Goal: Book appointment/travel/reservation

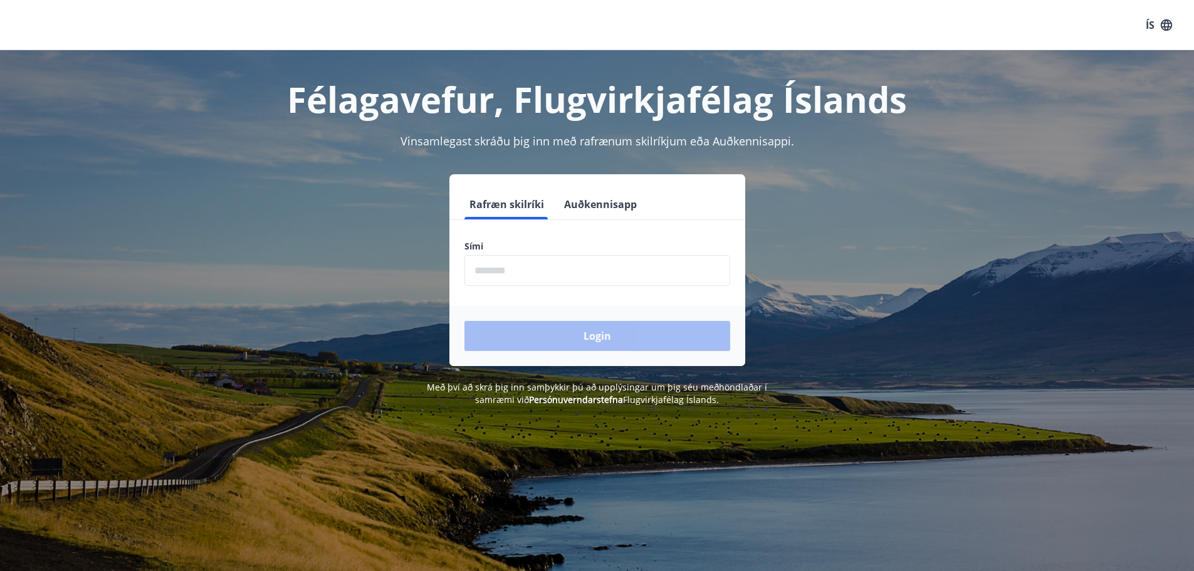
click at [560, 266] on input "phone" at bounding box center [597, 270] width 266 height 31
type input "********"
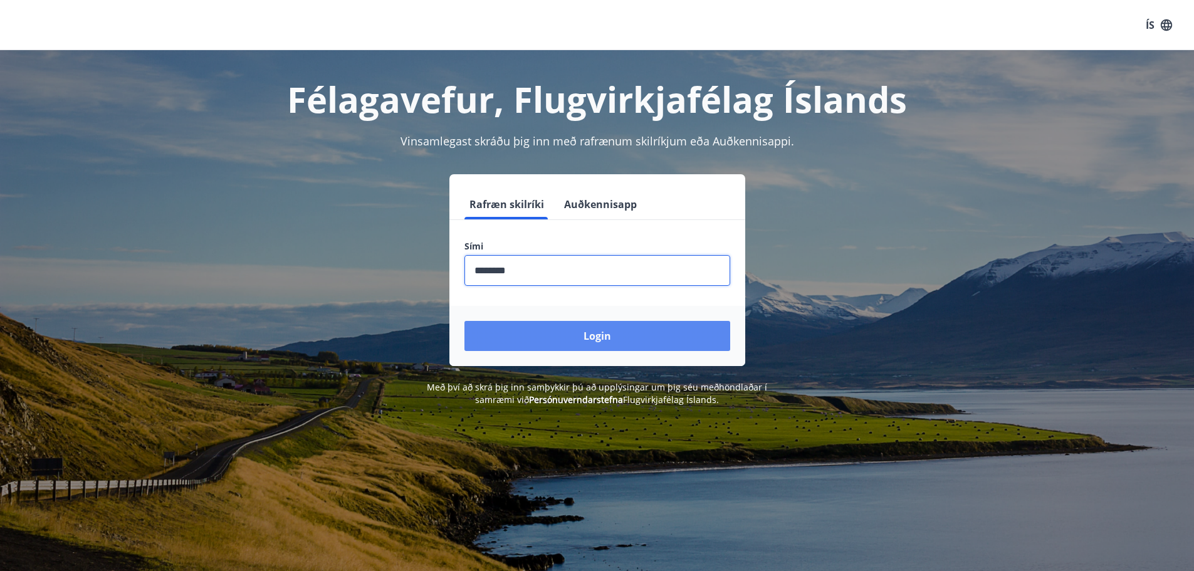
click at [561, 333] on button "Login" at bounding box center [597, 336] width 266 height 30
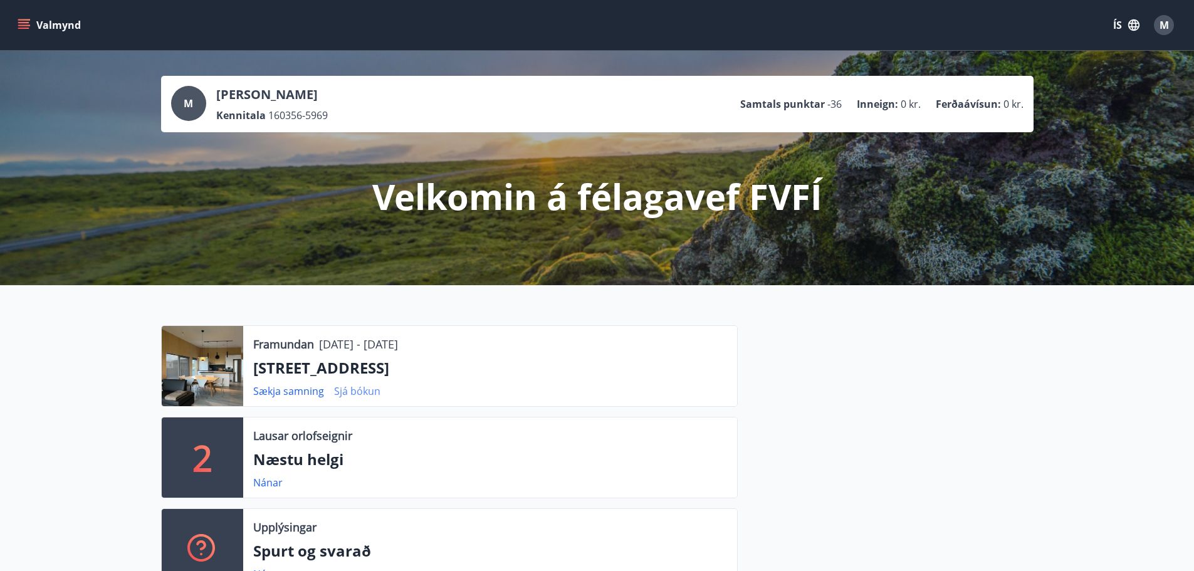
click at [357, 390] on link "Sjá bókun" at bounding box center [357, 391] width 46 height 14
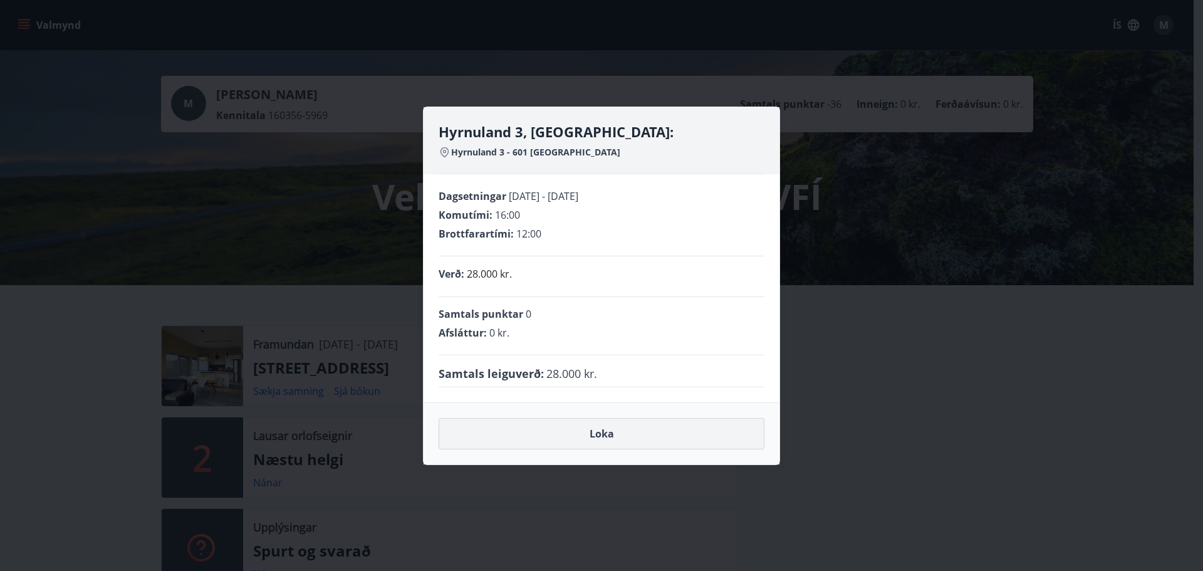
click at [601, 436] on button "Loka" at bounding box center [602, 433] width 326 height 31
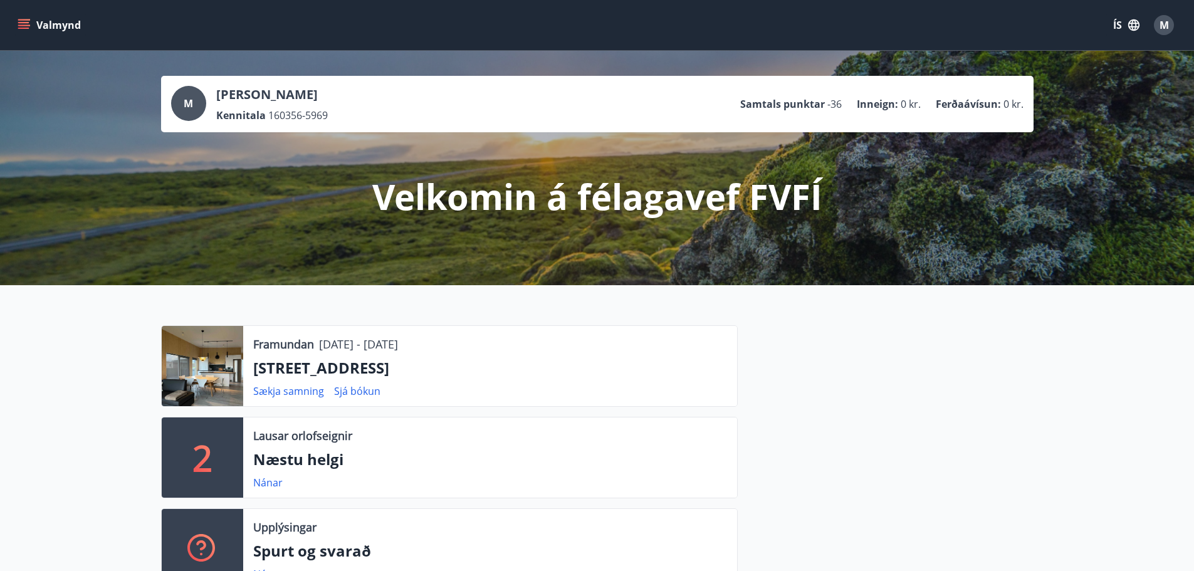
click at [21, 24] on icon "menu" at bounding box center [24, 25] width 13 height 13
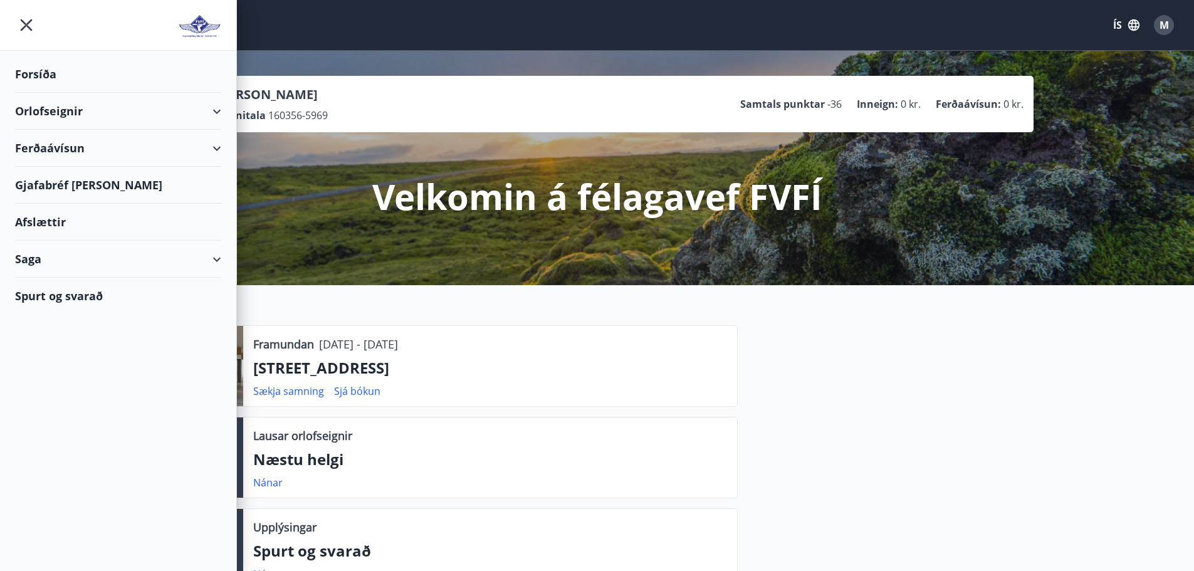
click at [47, 112] on div "Orlofseignir" at bounding box center [118, 111] width 206 height 37
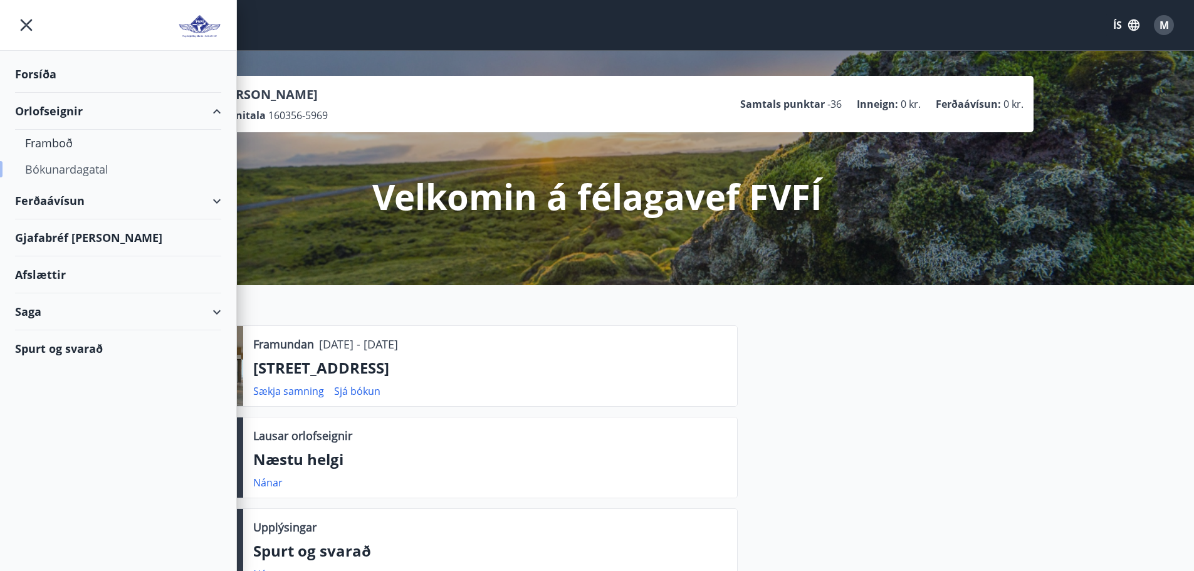
click at [55, 169] on div "Bókunardagatal" at bounding box center [118, 169] width 186 height 26
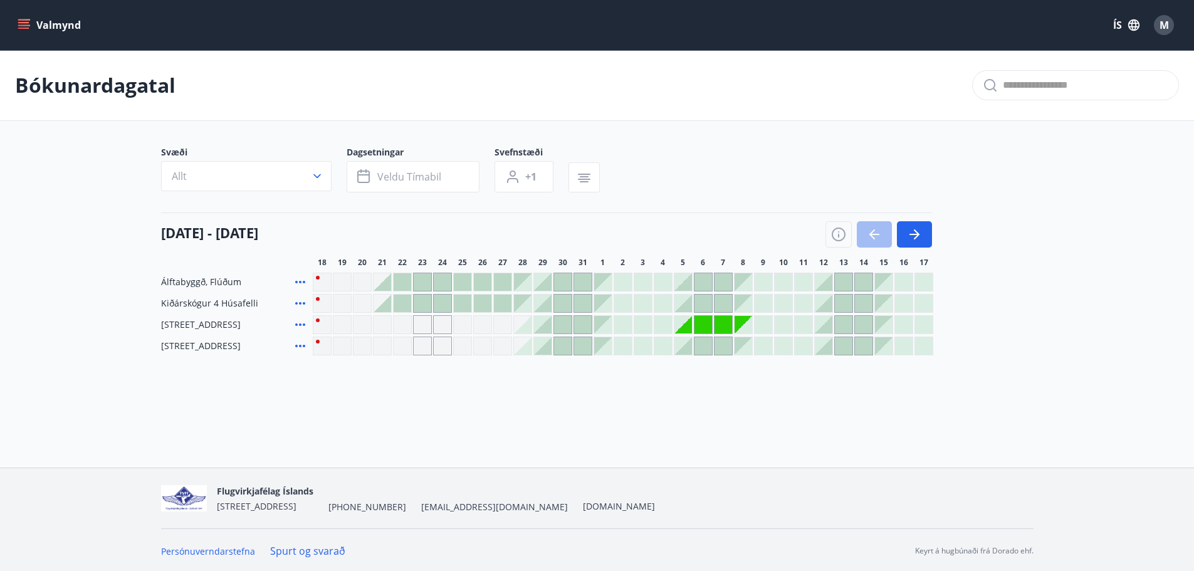
click at [688, 327] on div "Gráir dagar eru ekki bókanlegir" at bounding box center [683, 325] width 18 height 18
drag, startPoint x: 688, startPoint y: 327, endPoint x: 735, endPoint y: 325, distance: 47.0
click at [735, 325] on div at bounding box center [623, 324] width 620 height 19
click at [582, 172] on icon "button" at bounding box center [584, 172] width 13 height 1
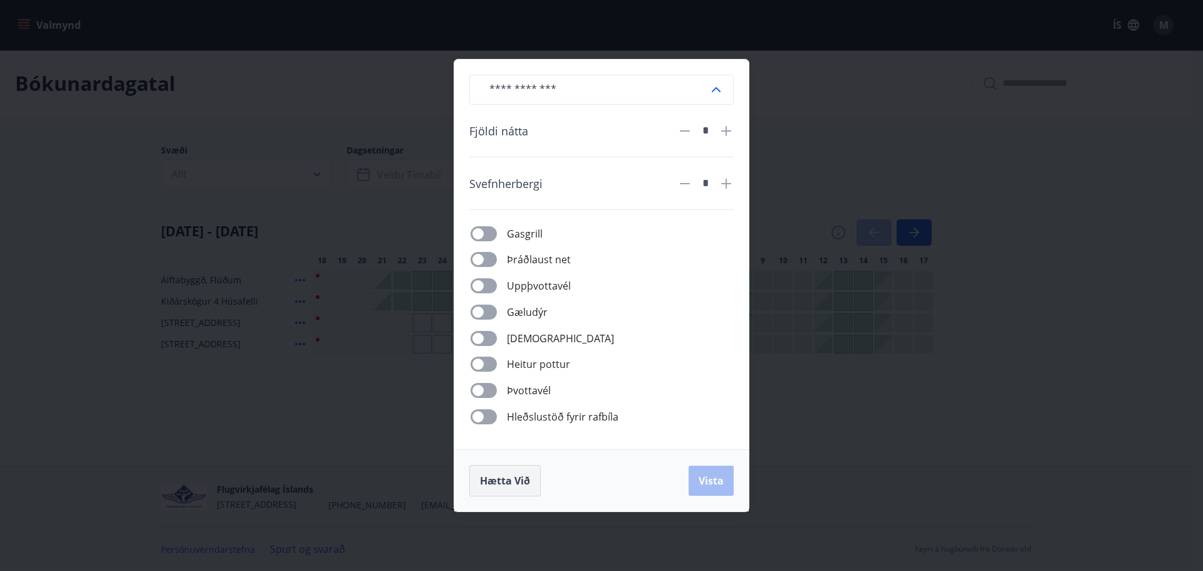
click at [500, 487] on span "Hætta við" at bounding box center [505, 481] width 50 height 14
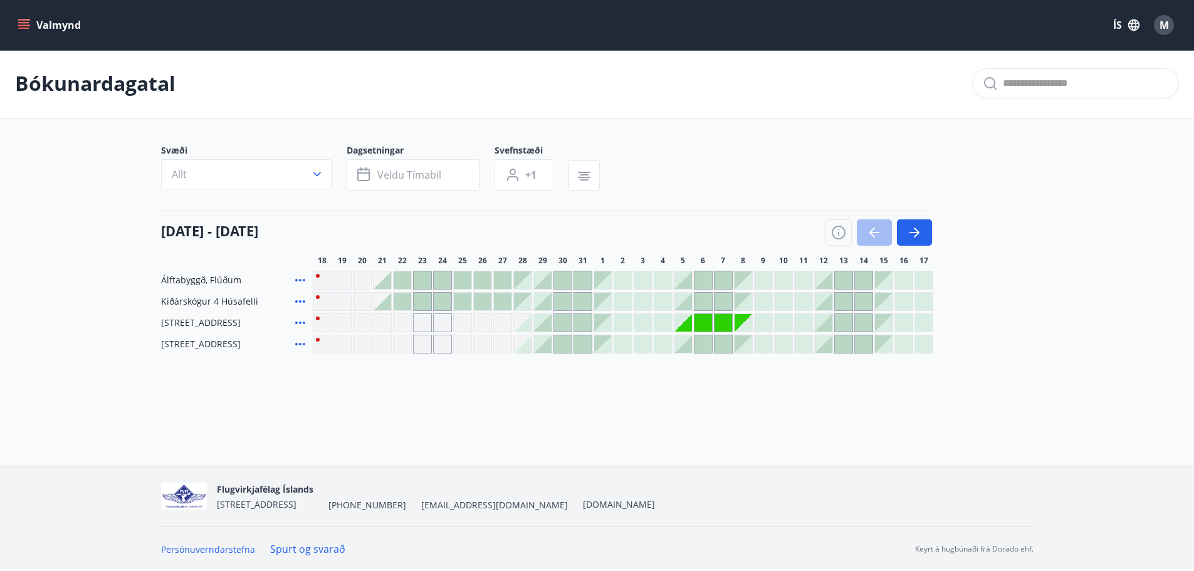
click at [28, 21] on icon "menu" at bounding box center [24, 25] width 13 height 13
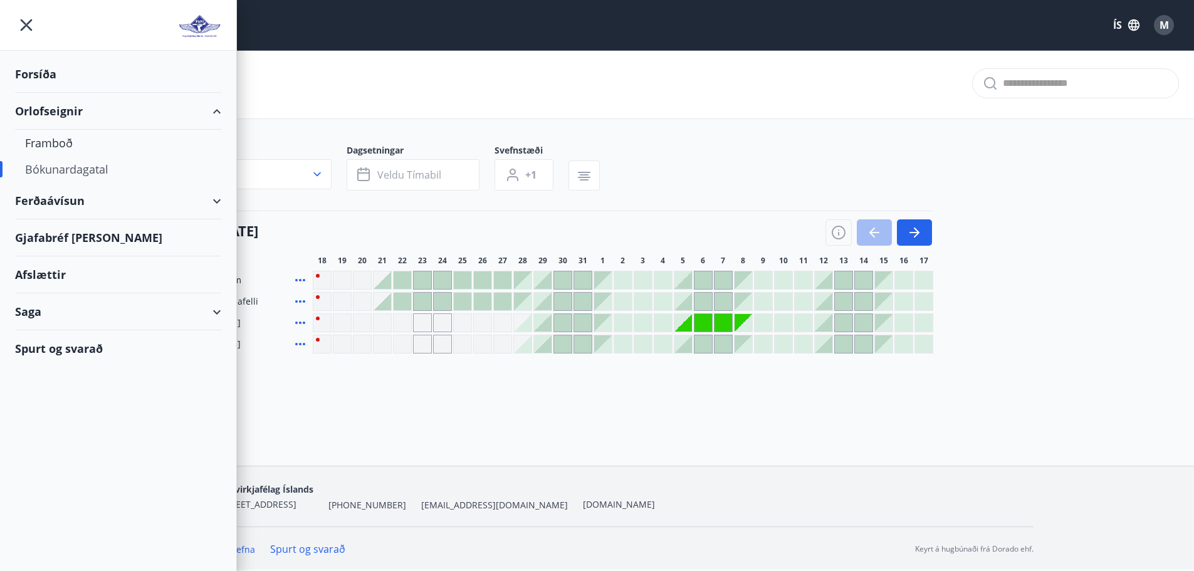
click at [84, 350] on div "Spurt og svarað" at bounding box center [118, 348] width 206 height 36
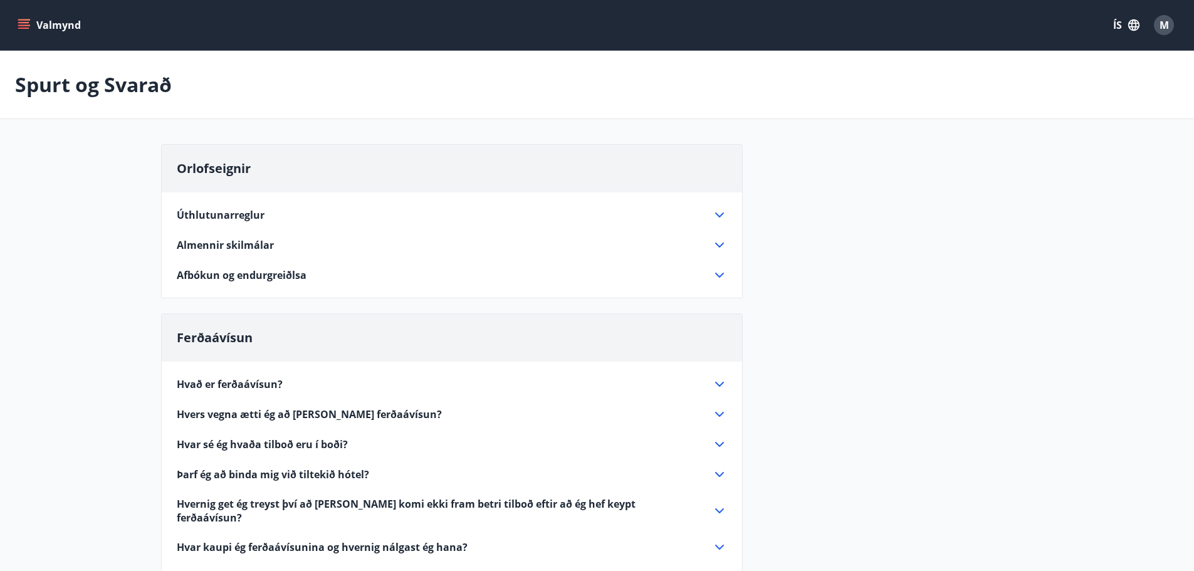
click at [716, 278] on icon at bounding box center [719, 275] width 15 height 15
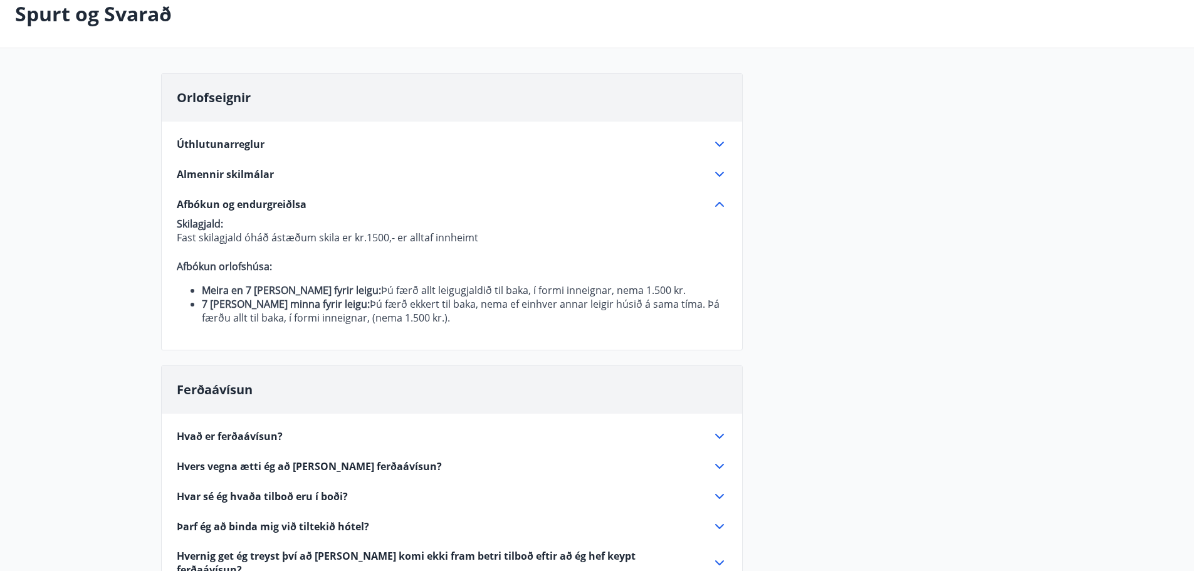
scroll to position [63, 0]
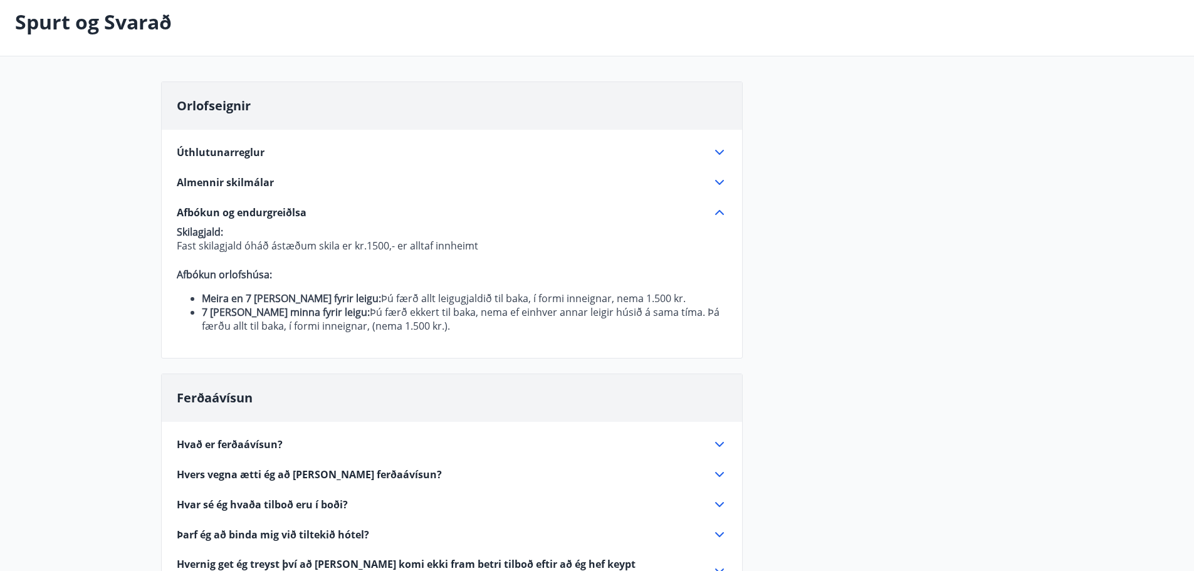
click at [718, 154] on icon at bounding box center [719, 152] width 15 height 15
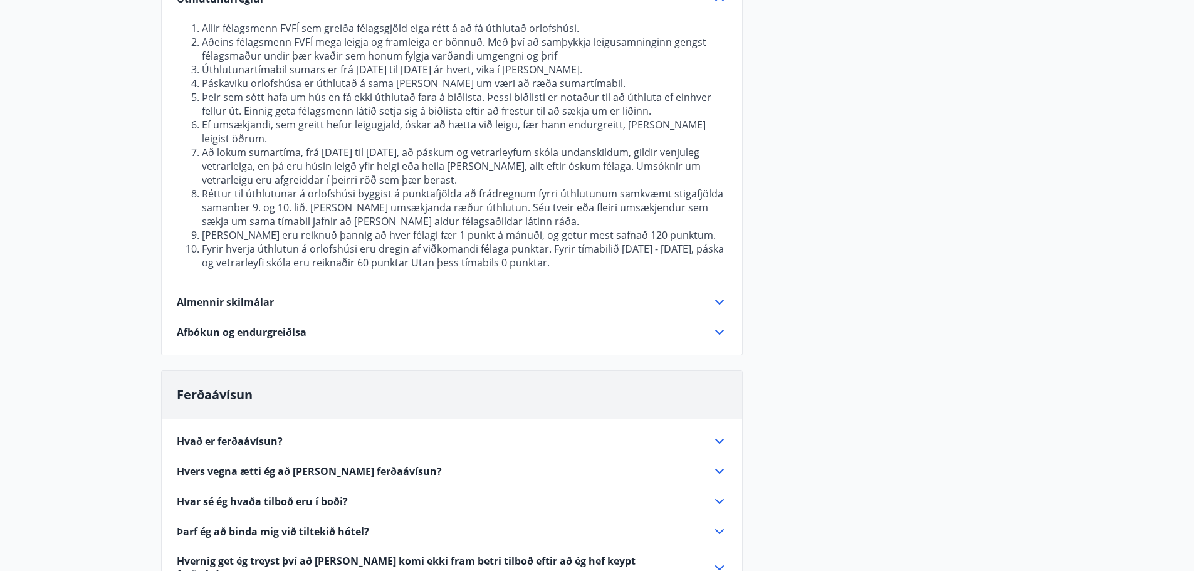
scroll to position [251, 0]
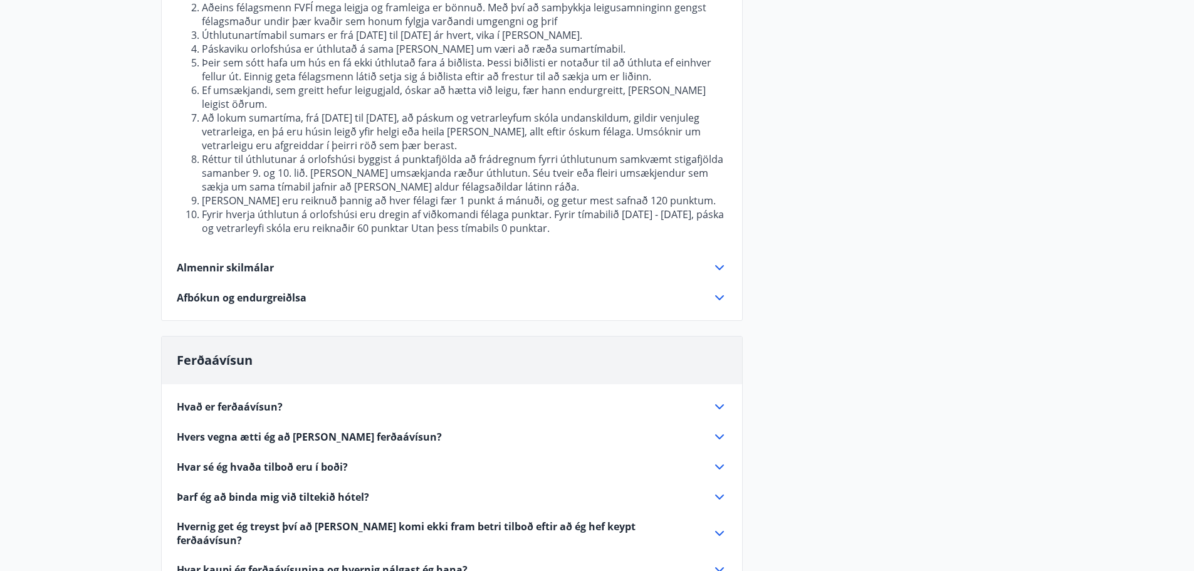
click at [720, 260] on icon at bounding box center [719, 267] width 15 height 15
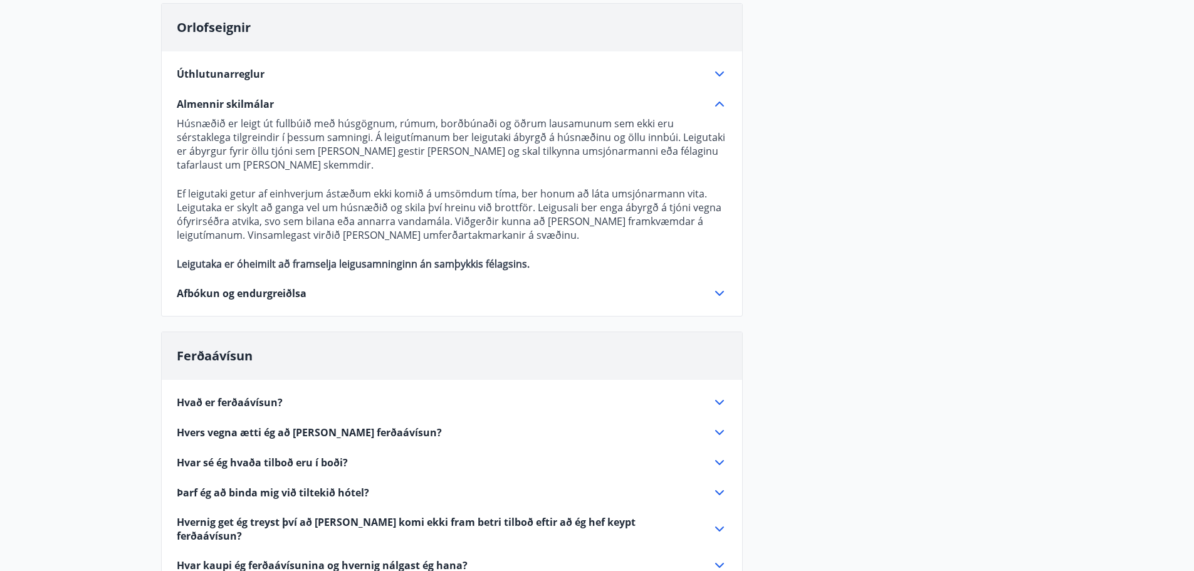
scroll to position [125, 0]
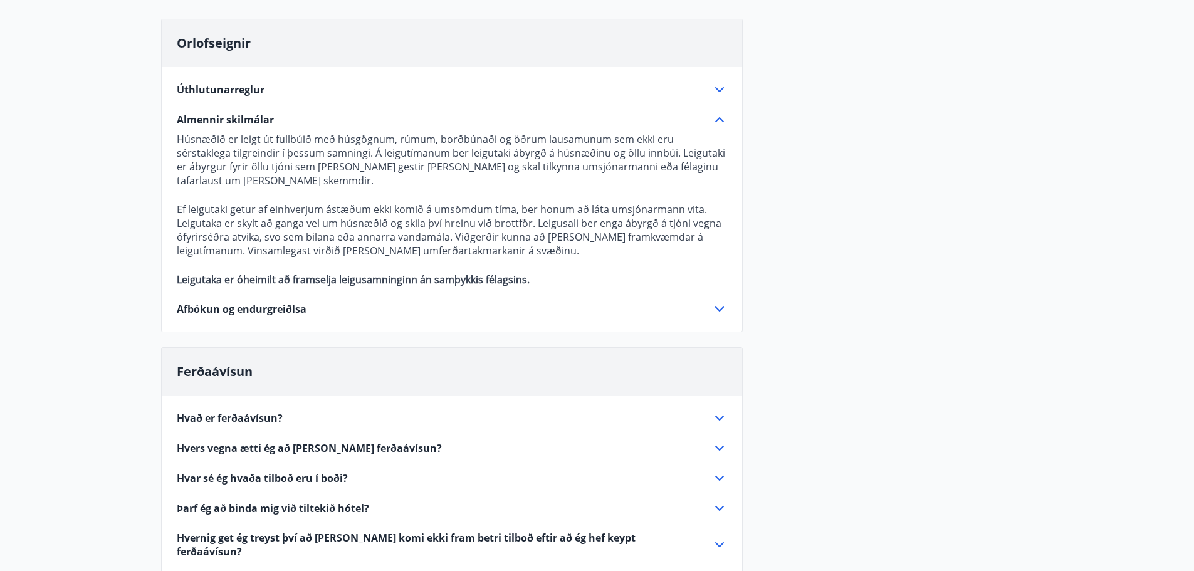
click at [718, 308] on icon at bounding box center [719, 308] width 15 height 15
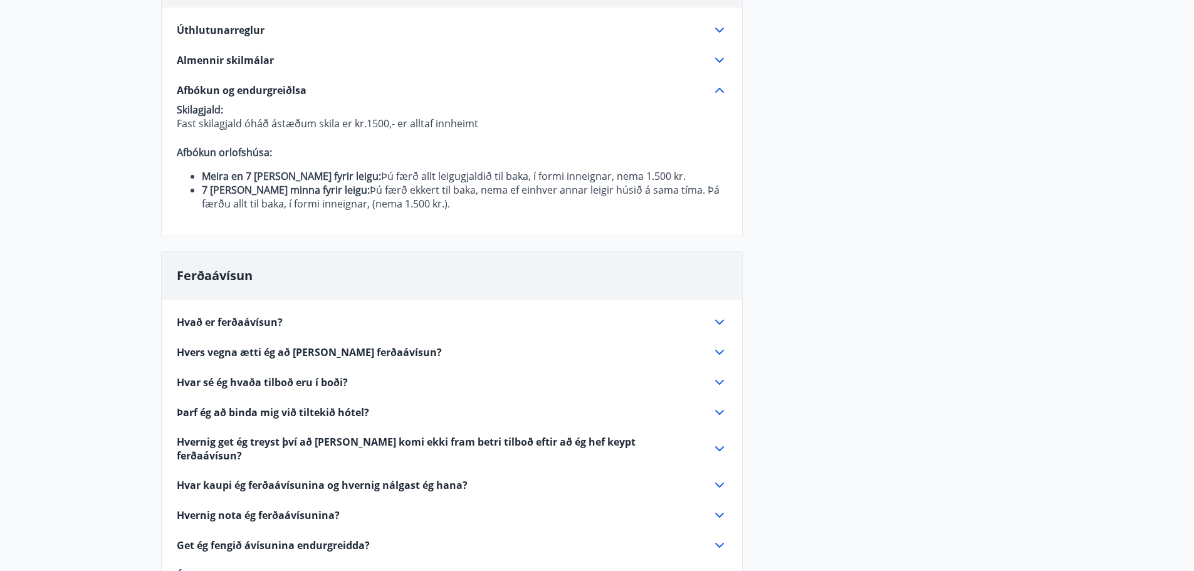
scroll to position [188, 0]
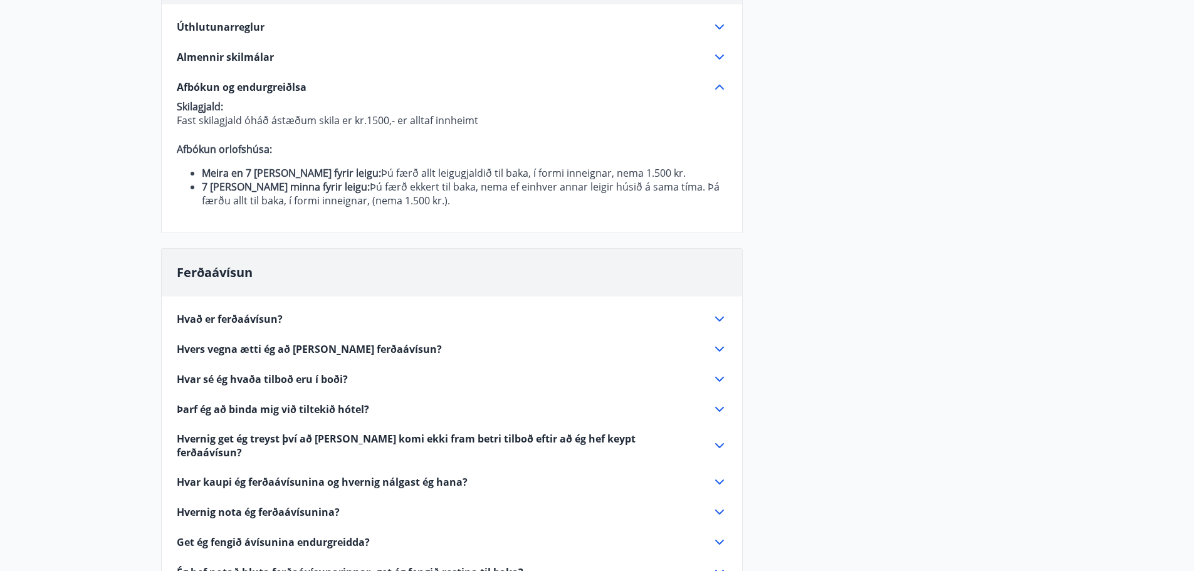
scroll to position [2, 0]
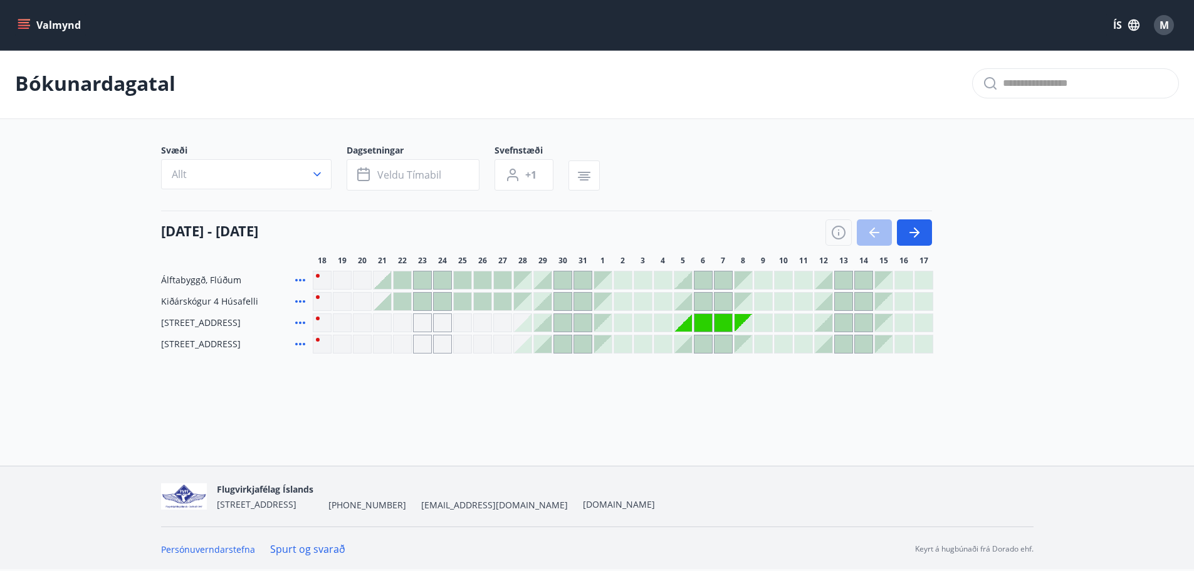
click at [301, 322] on icon at bounding box center [300, 323] width 10 height 3
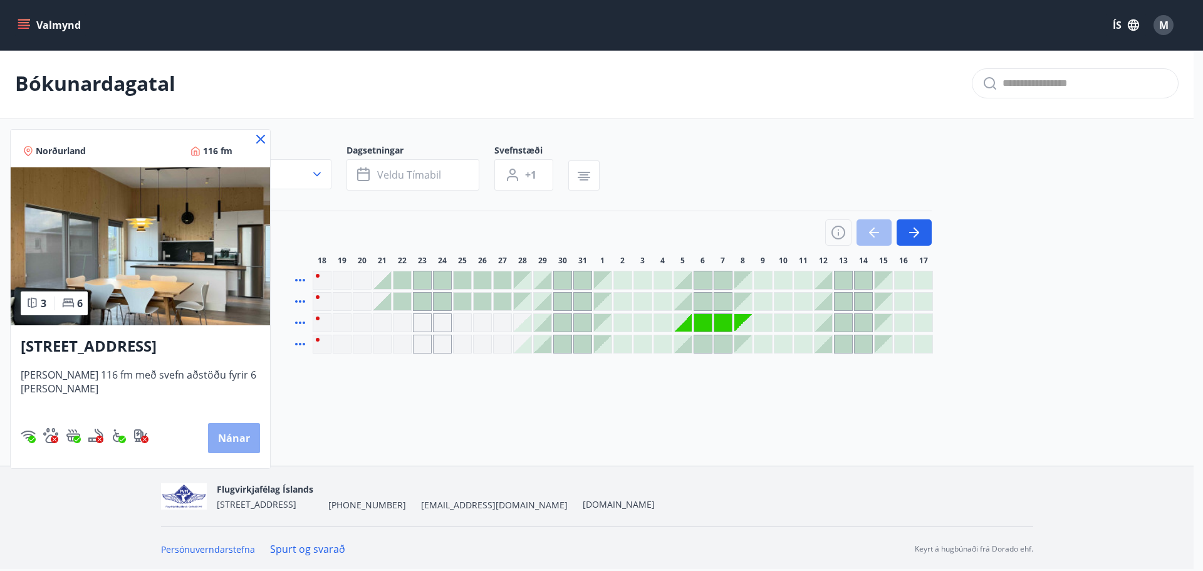
click at [228, 441] on button "Nánar" at bounding box center [234, 438] width 52 height 30
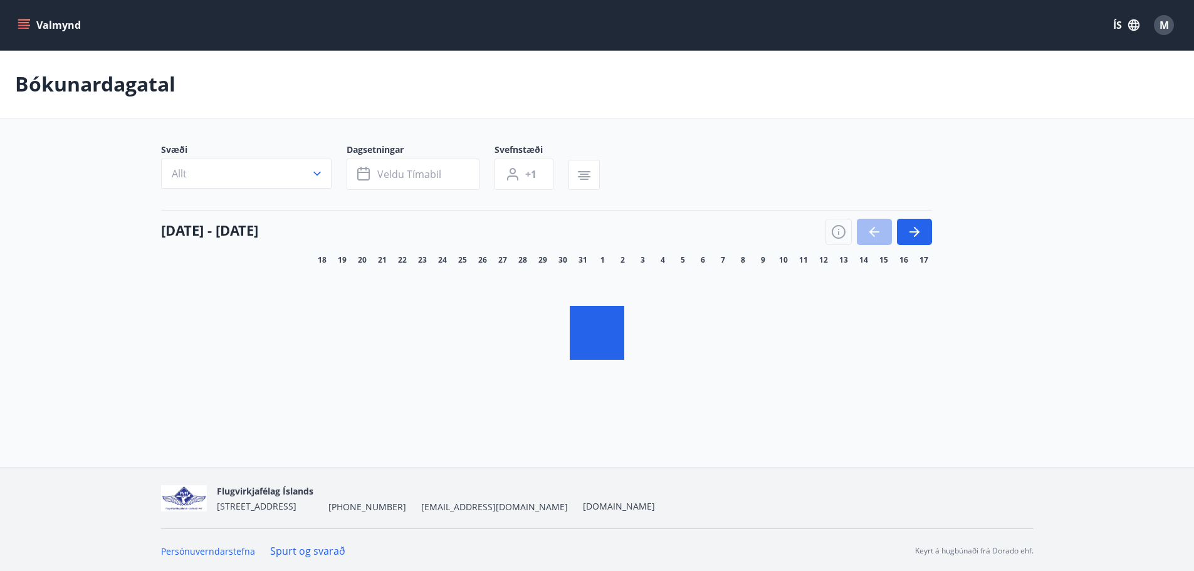
scroll to position [2, 0]
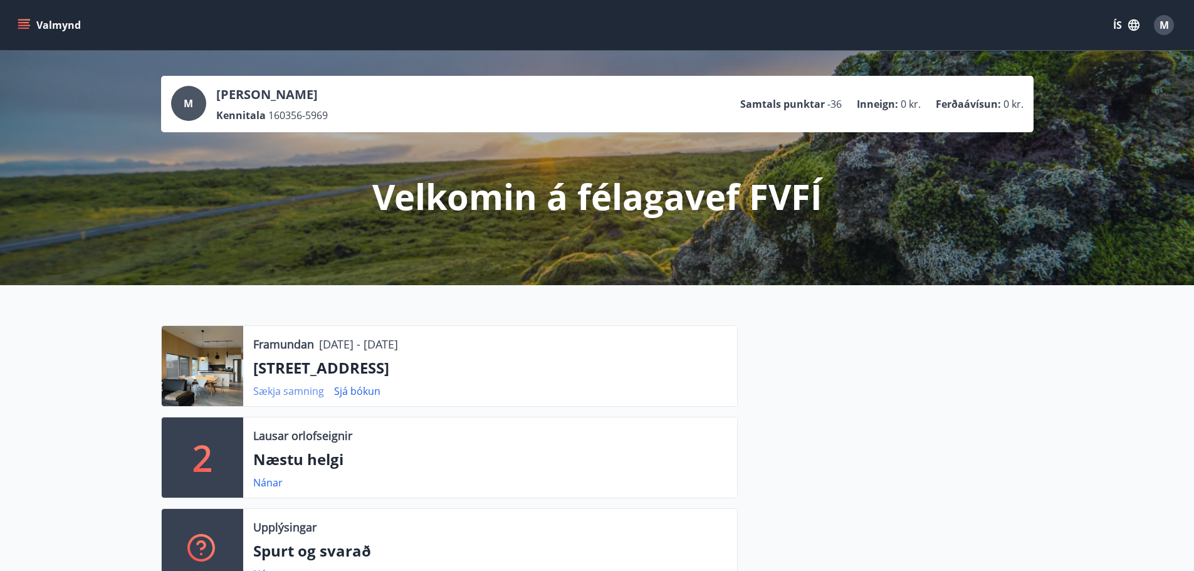
click at [299, 390] on link "Sækja samning" at bounding box center [288, 391] width 71 height 14
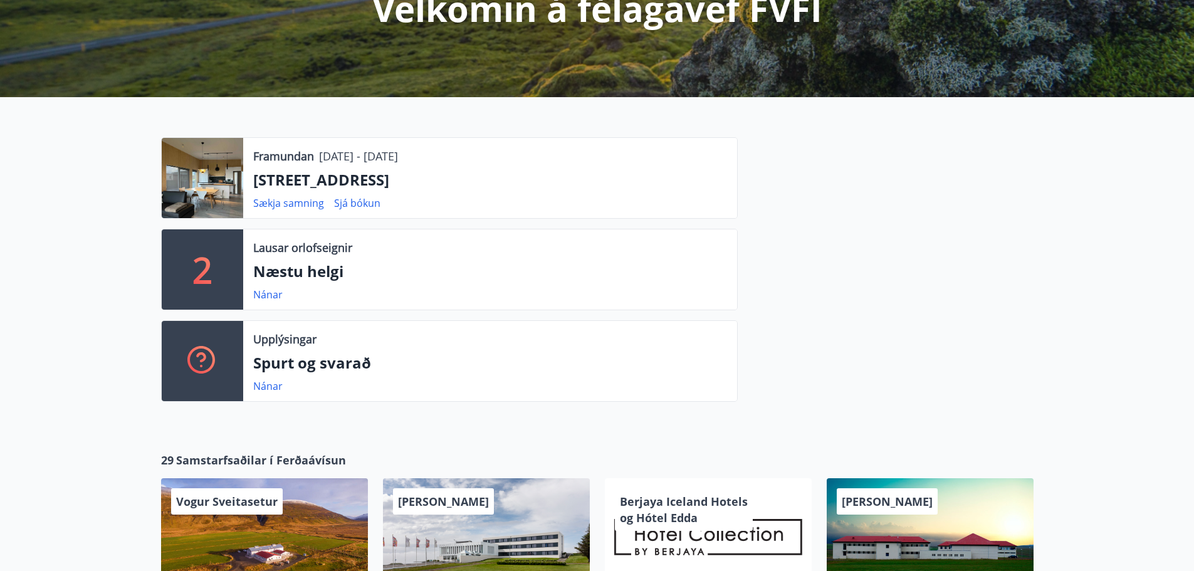
scroll to position [313, 0]
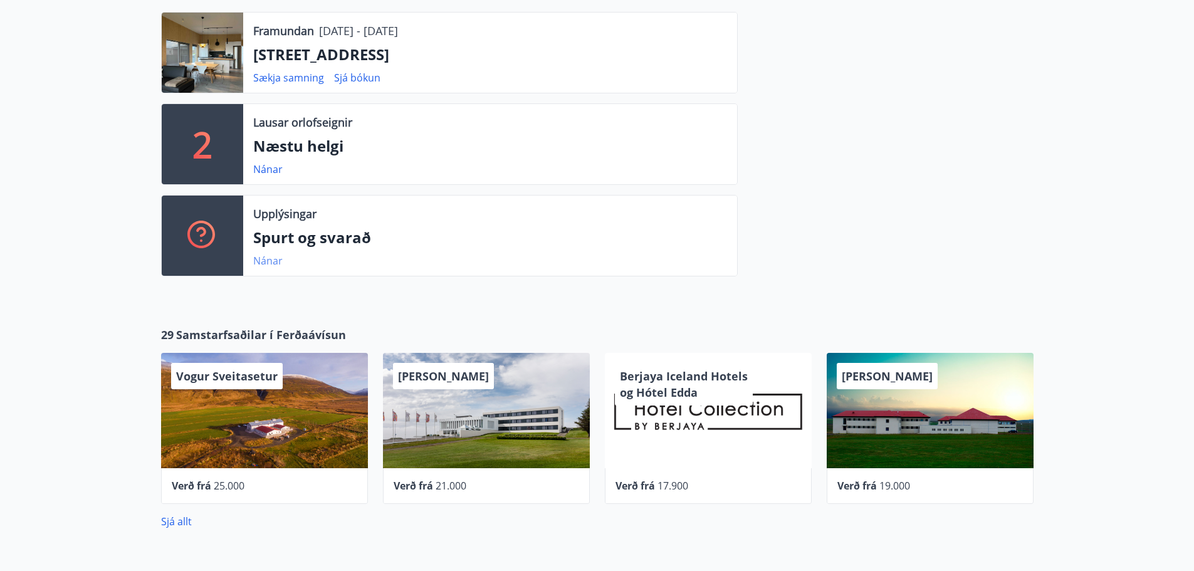
click at [265, 258] on link "Nánar" at bounding box center [267, 261] width 29 height 14
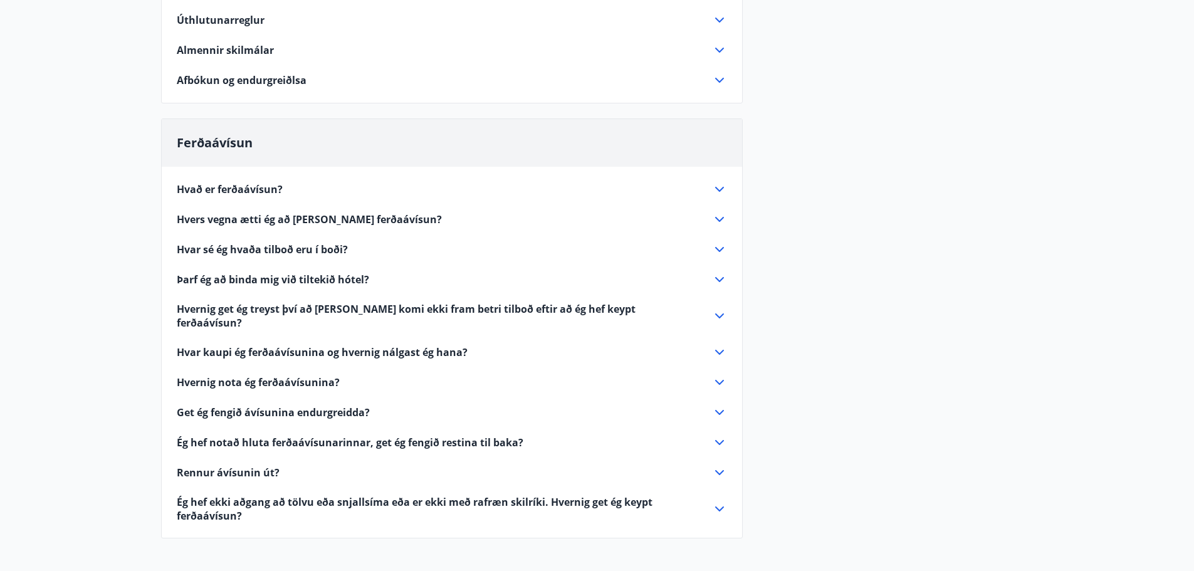
scroll to position [125, 0]
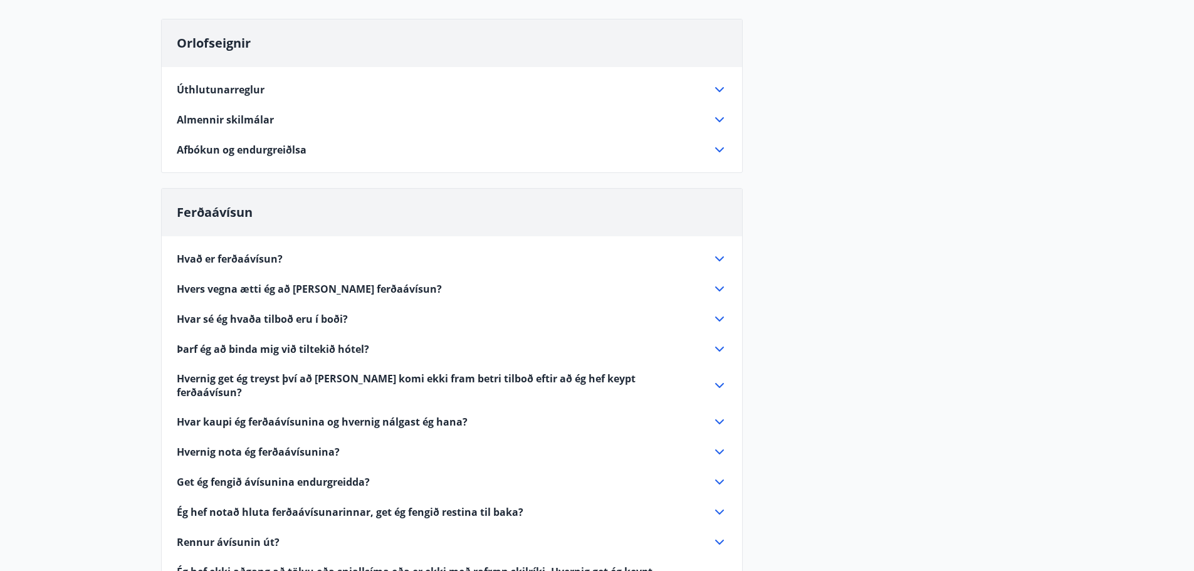
click at [722, 150] on icon at bounding box center [719, 149] width 15 height 15
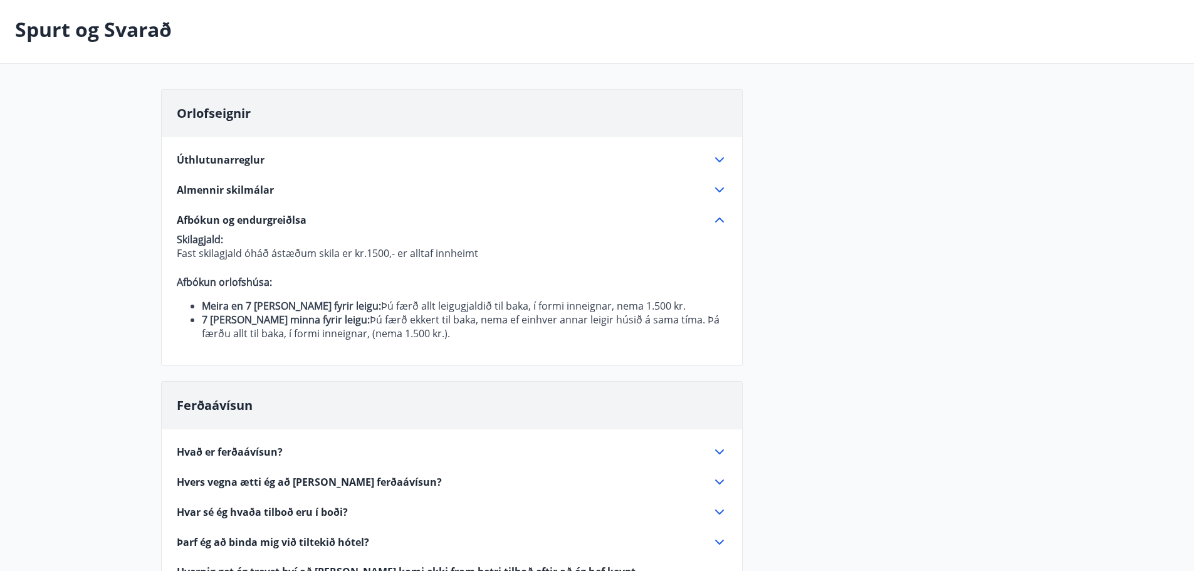
scroll to position [0, 0]
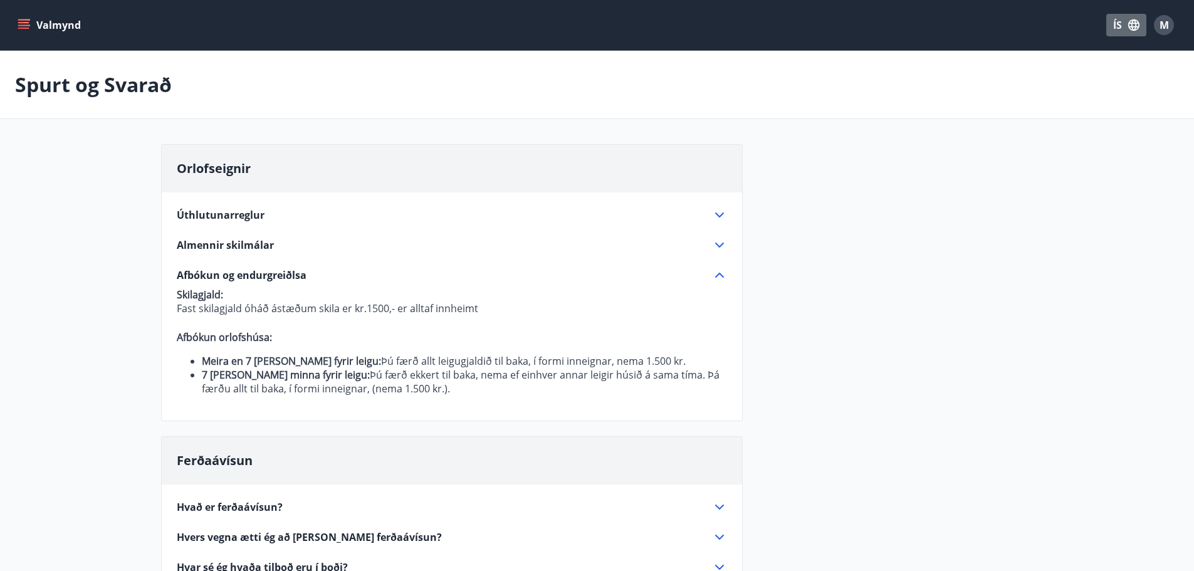
click at [1133, 22] on icon "button" at bounding box center [1133, 24] width 11 height 11
drag, startPoint x: 1076, startPoint y: 220, endPoint x: 1101, endPoint y: 145, distance: 78.7
click at [1076, 219] on div at bounding box center [601, 285] width 1203 height 571
click at [1161, 29] on span "M" at bounding box center [1164, 25] width 9 height 14
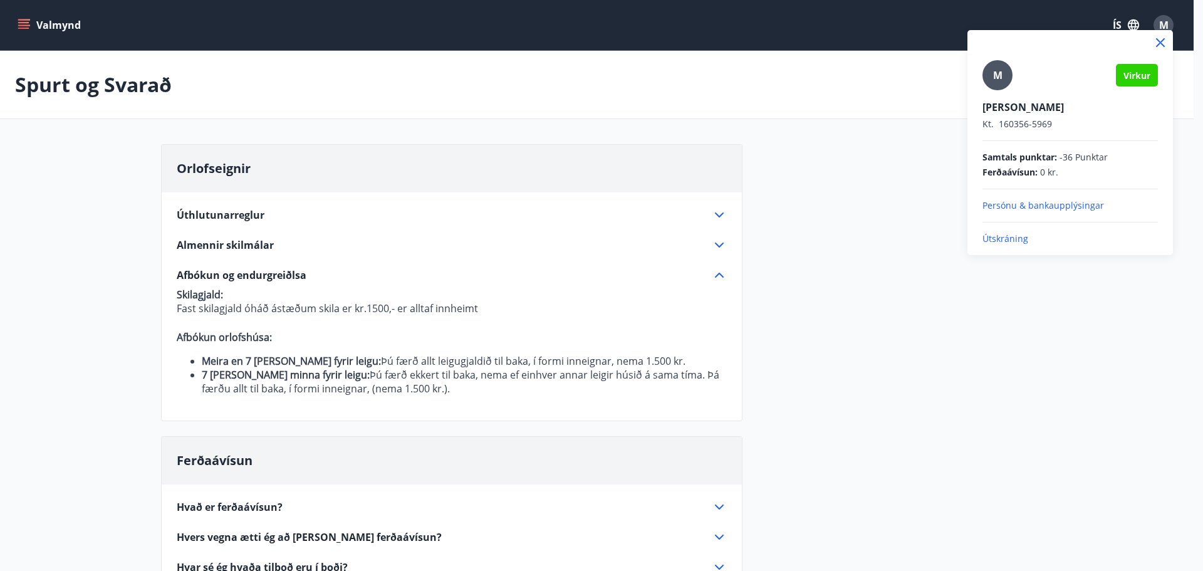
drag, startPoint x: 19, startPoint y: 173, endPoint x: 25, endPoint y: 152, distance: 21.6
click at [19, 172] on div at bounding box center [601, 285] width 1203 height 571
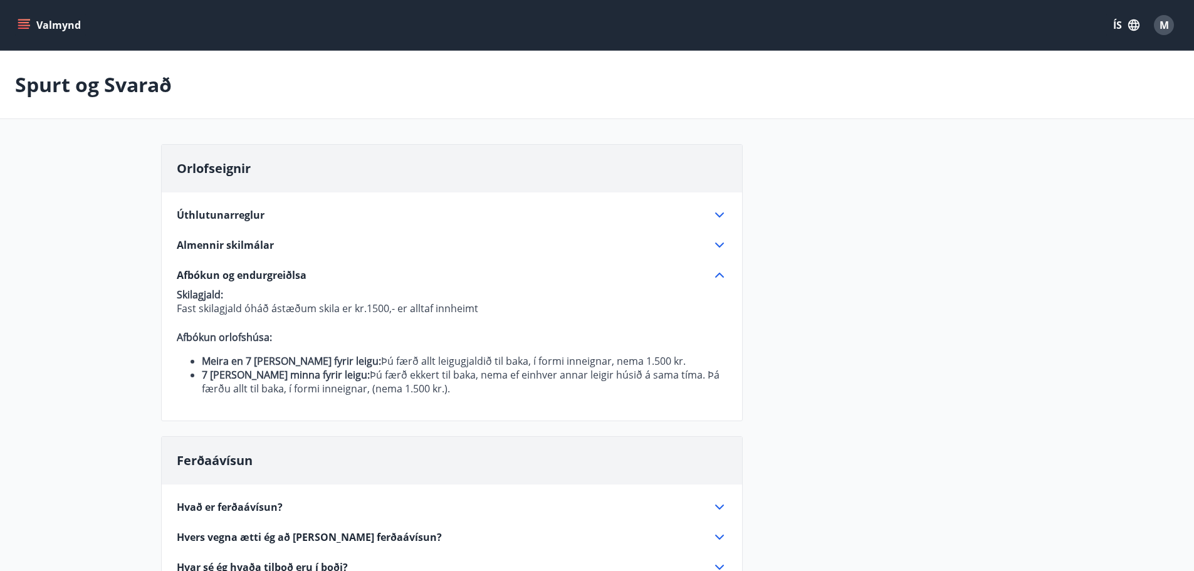
click at [28, 20] on icon "menu" at bounding box center [25, 19] width 14 height 1
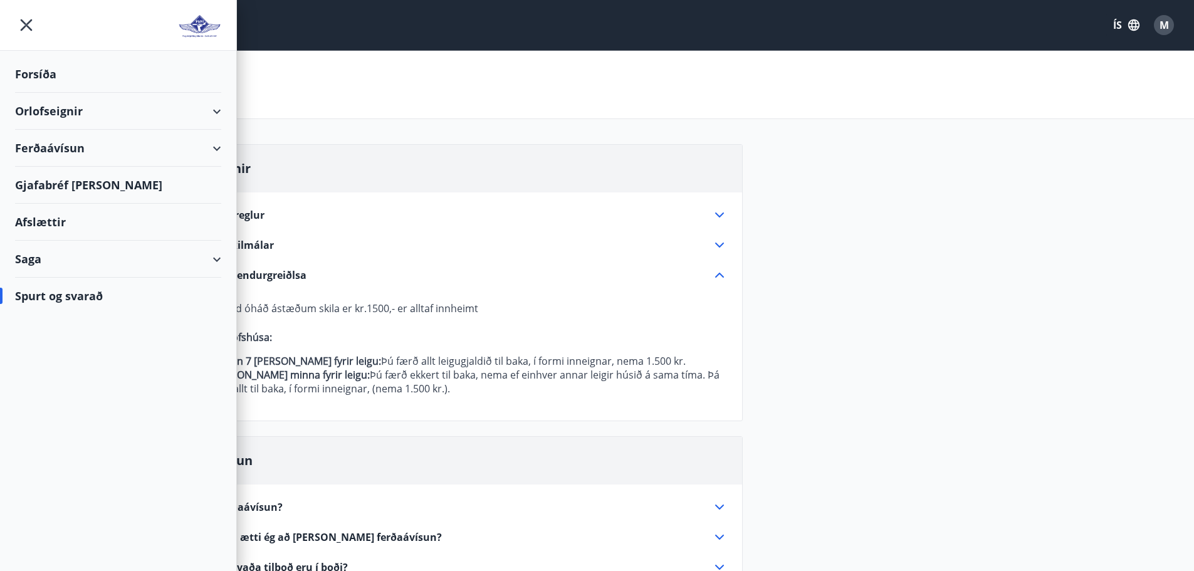
click at [23, 73] on div "Forsíða" at bounding box center [118, 74] width 206 height 37
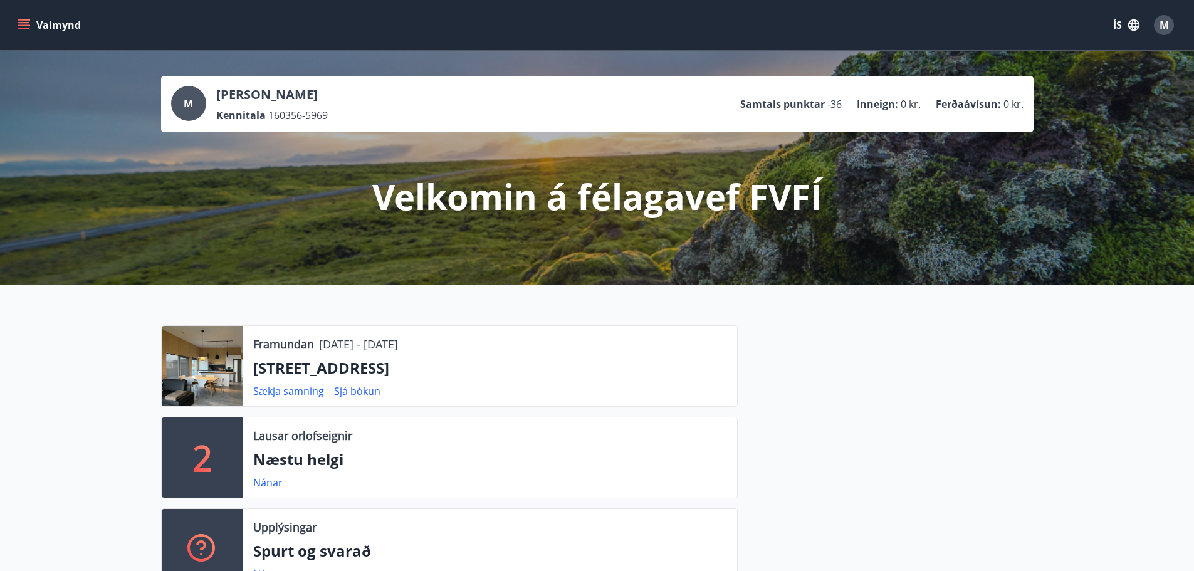
drag, startPoint x: 21, startPoint y: 0, endPoint x: 36, endPoint y: 94, distance: 95.1
click at [36, 94] on div "M Magnús Karlsson Kennitala 160356-5969 Samtals punktar -36 Inneign : 0 kr. Fer…" at bounding box center [597, 168] width 1194 height 234
click at [31, 23] on button "Valmynd" at bounding box center [50, 25] width 71 height 23
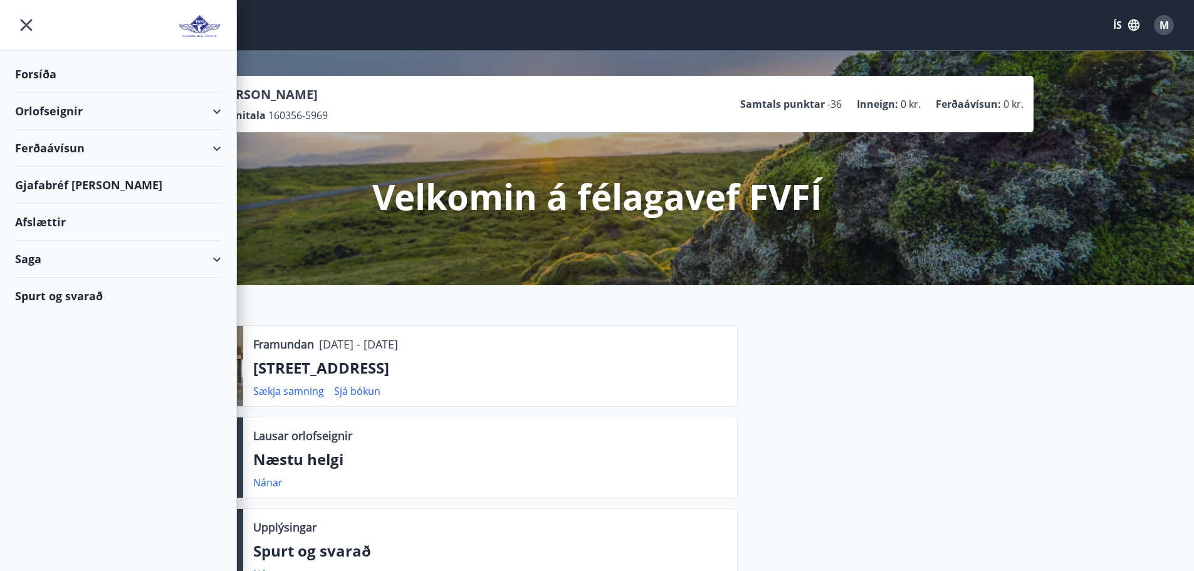
click at [58, 109] on div "Orlofseignir" at bounding box center [118, 111] width 206 height 37
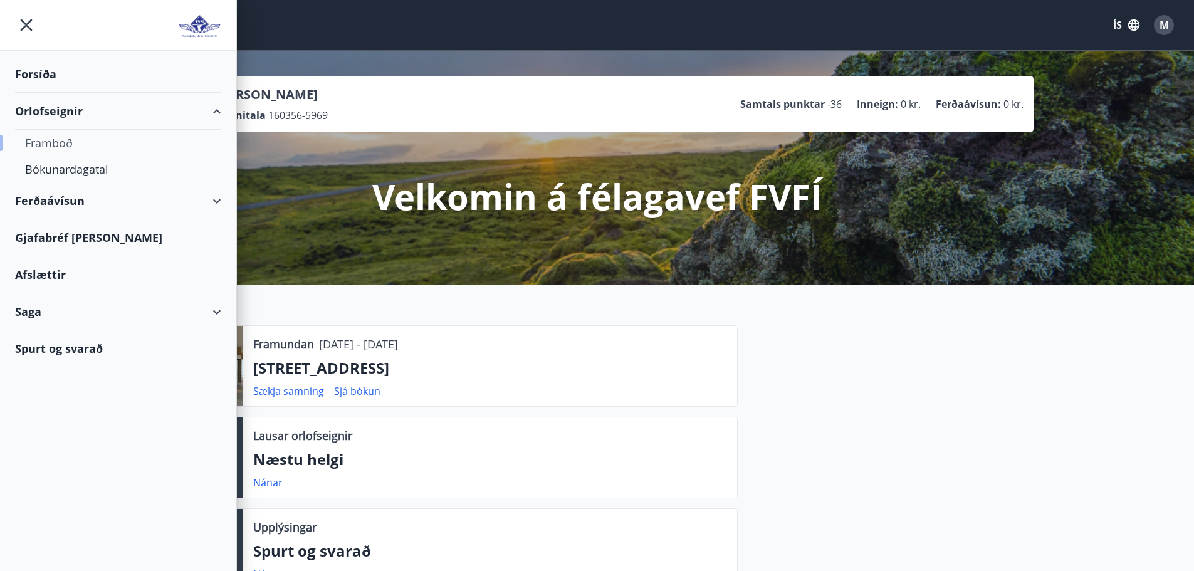
click at [55, 144] on div "Framboð" at bounding box center [118, 143] width 186 height 26
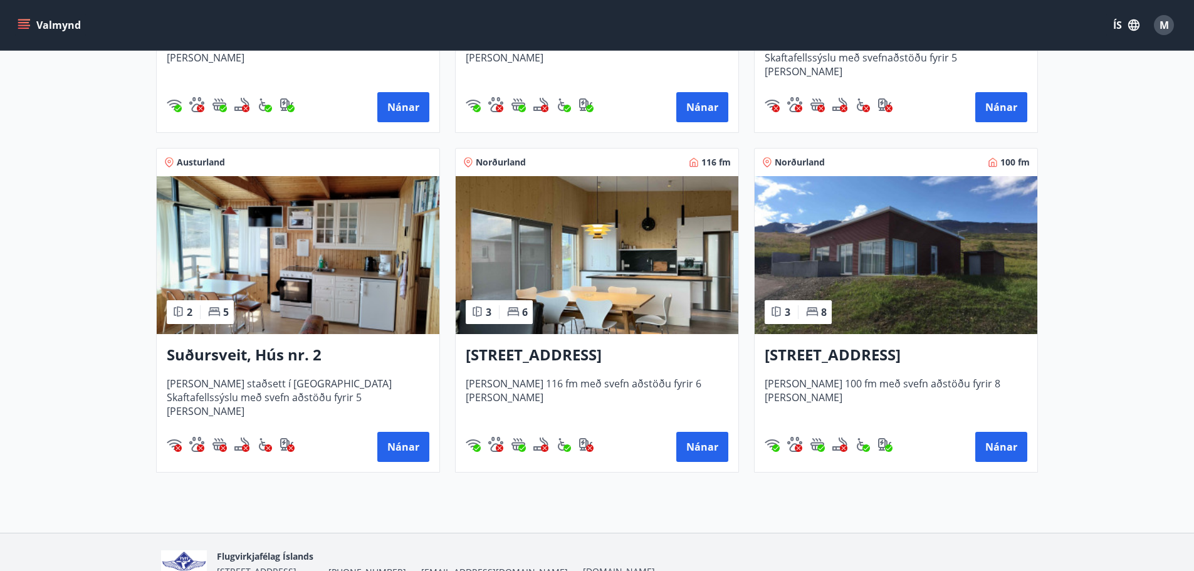
scroll to position [547, 0]
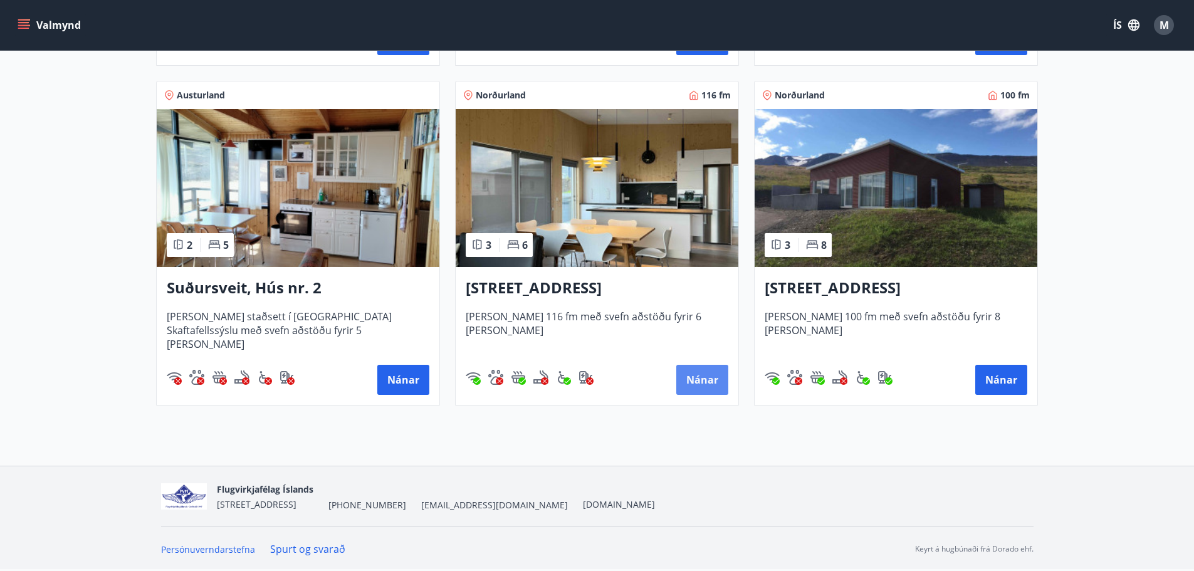
click at [703, 377] on button "Nánar" at bounding box center [702, 380] width 52 height 30
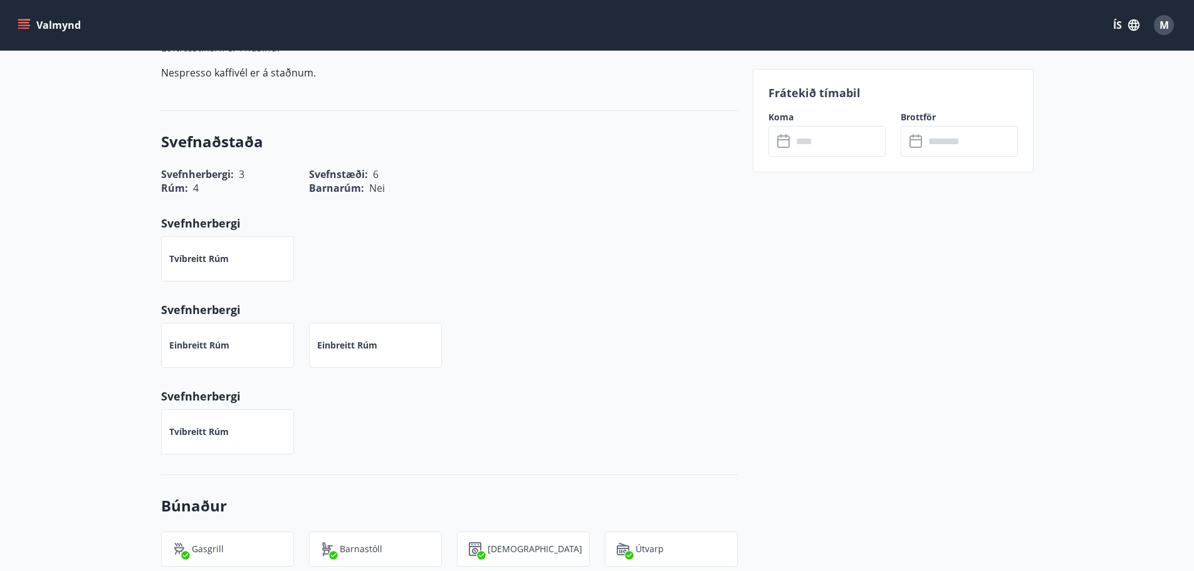
scroll to position [627, 0]
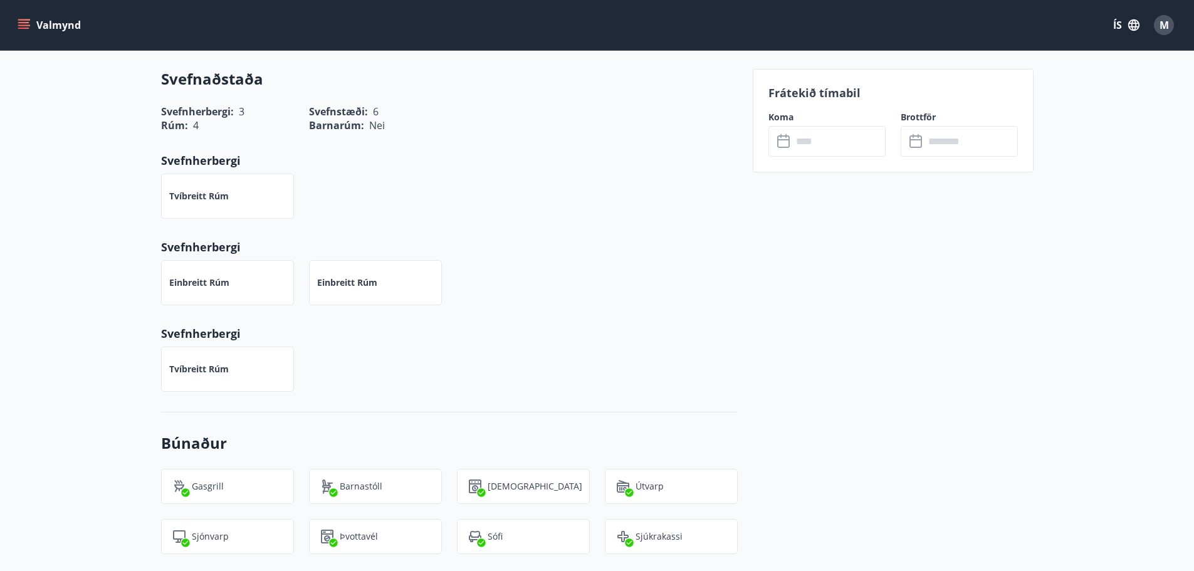
click at [22, 24] on icon "menu" at bounding box center [24, 25] width 13 height 13
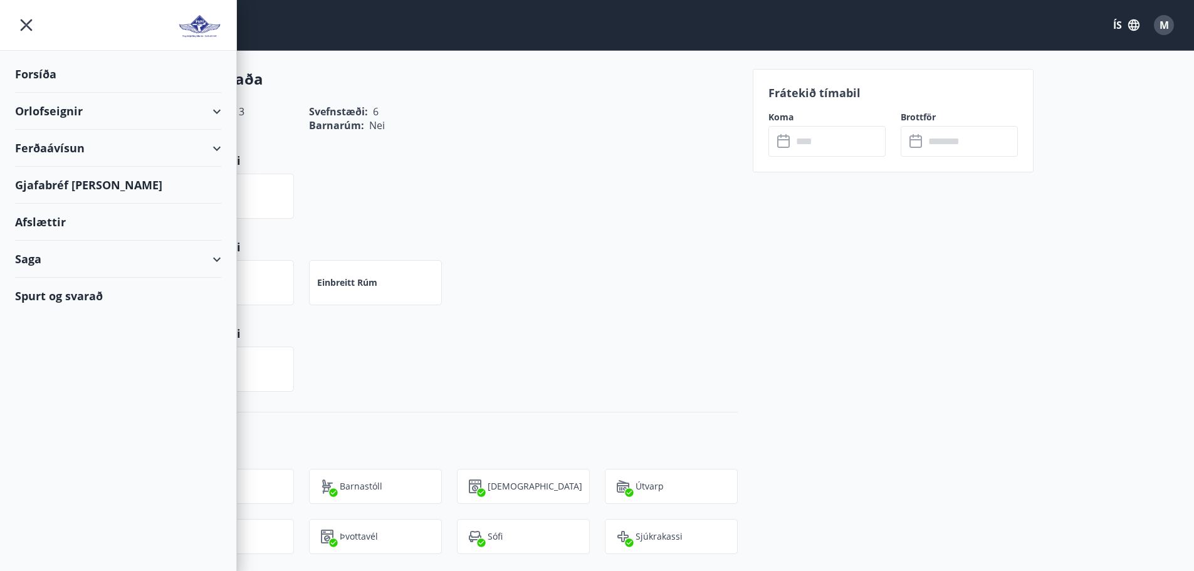
click at [41, 74] on div "Forsíða" at bounding box center [118, 74] width 206 height 37
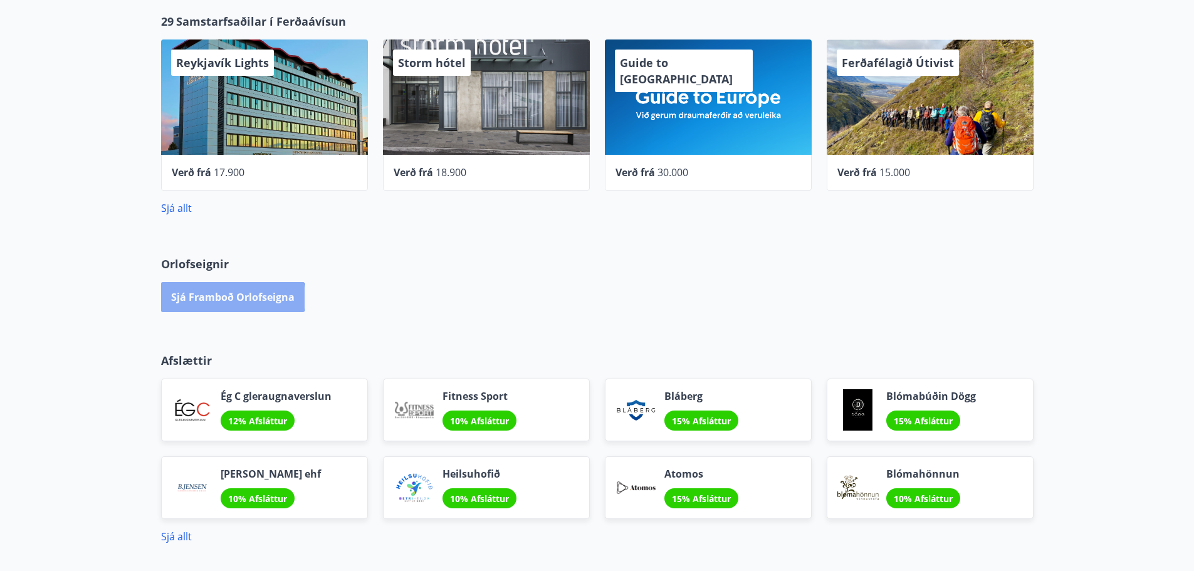
click at [230, 298] on button "Sjá framboð orlofseigna" at bounding box center [233, 297] width 144 height 30
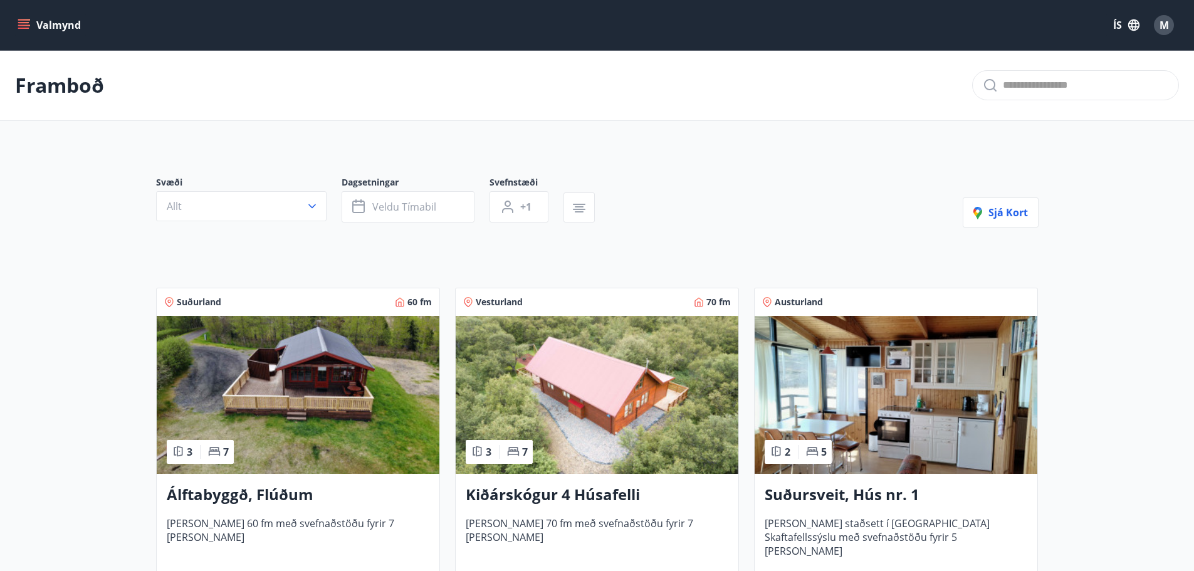
click at [1033, 86] on input "text" at bounding box center [1085, 85] width 165 height 20
click at [990, 86] on icon at bounding box center [990, 85] width 15 height 15
click at [1039, 85] on input "******" at bounding box center [1085, 85] width 165 height 20
type input "******"
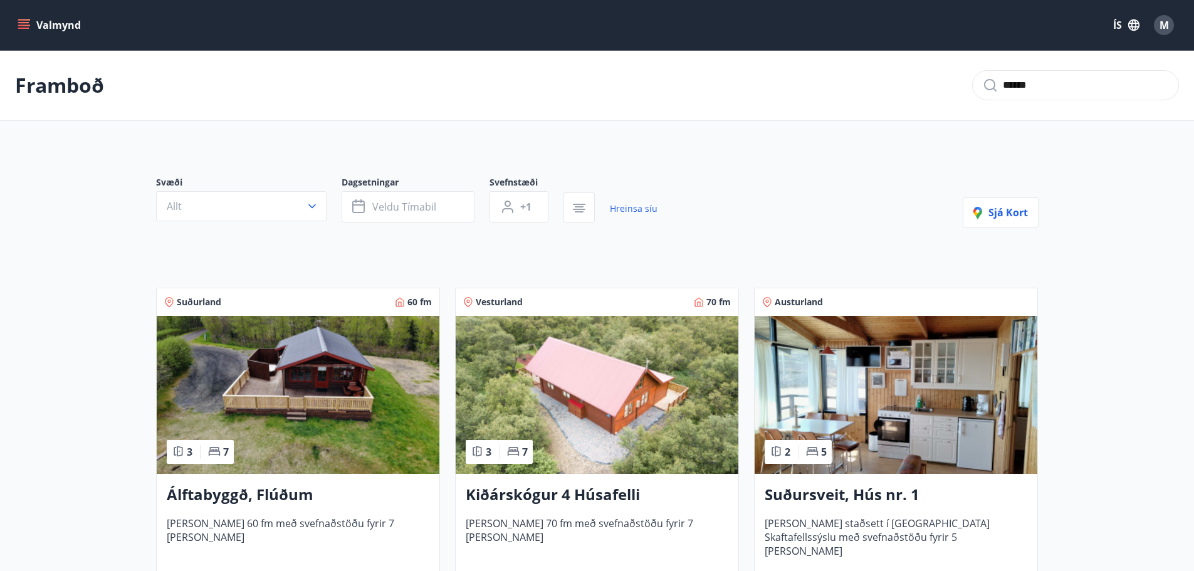
click at [991, 88] on icon at bounding box center [990, 85] width 15 height 15
click at [1047, 86] on input "******" at bounding box center [1085, 85] width 165 height 20
click at [24, 22] on icon "menu" at bounding box center [23, 22] width 11 height 1
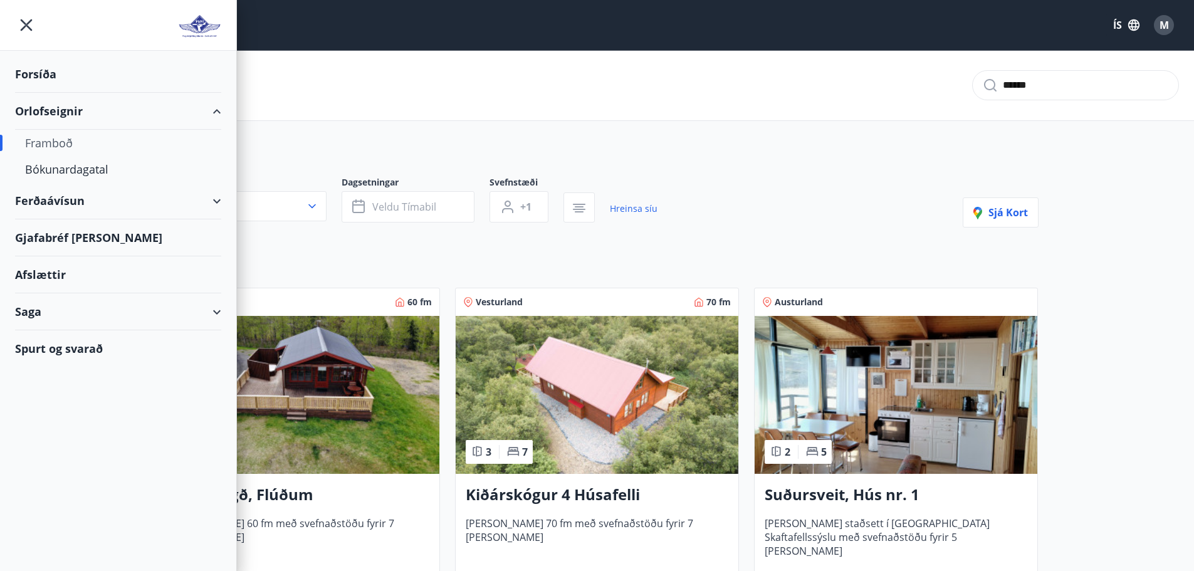
click at [68, 201] on div "Ferðaávísun" at bounding box center [118, 200] width 206 height 37
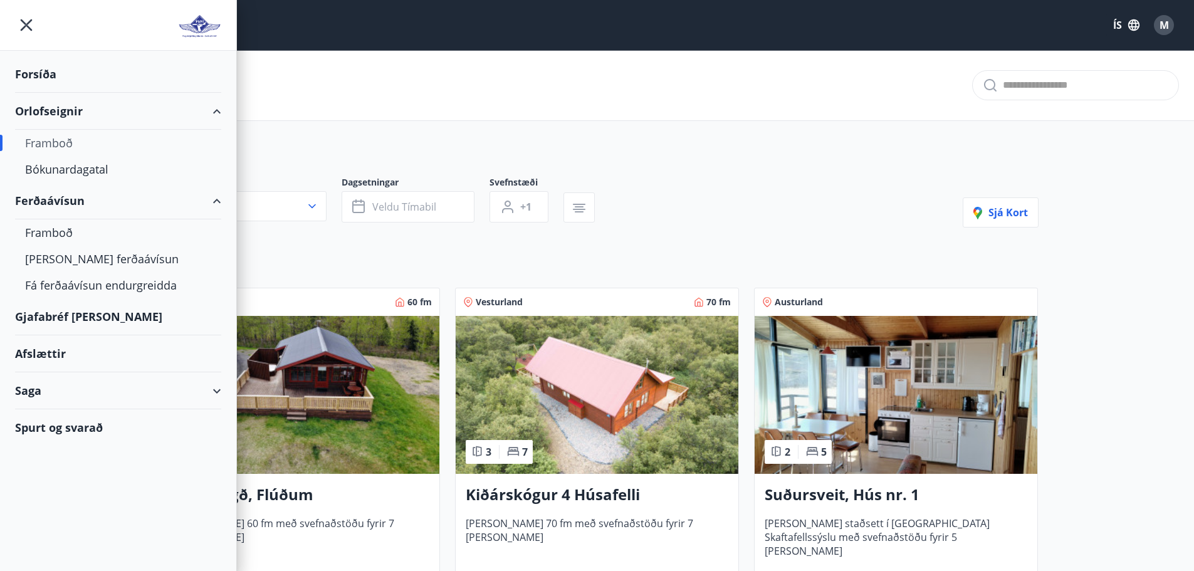
click at [199, 26] on img at bounding box center [199, 26] width 43 height 25
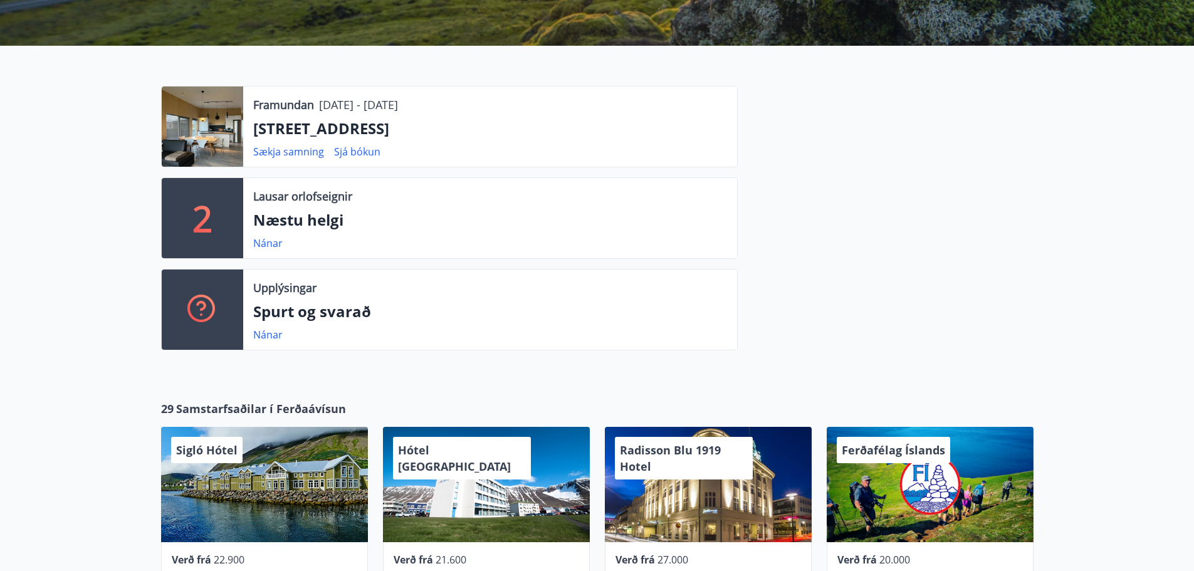
scroll to position [251, 0]
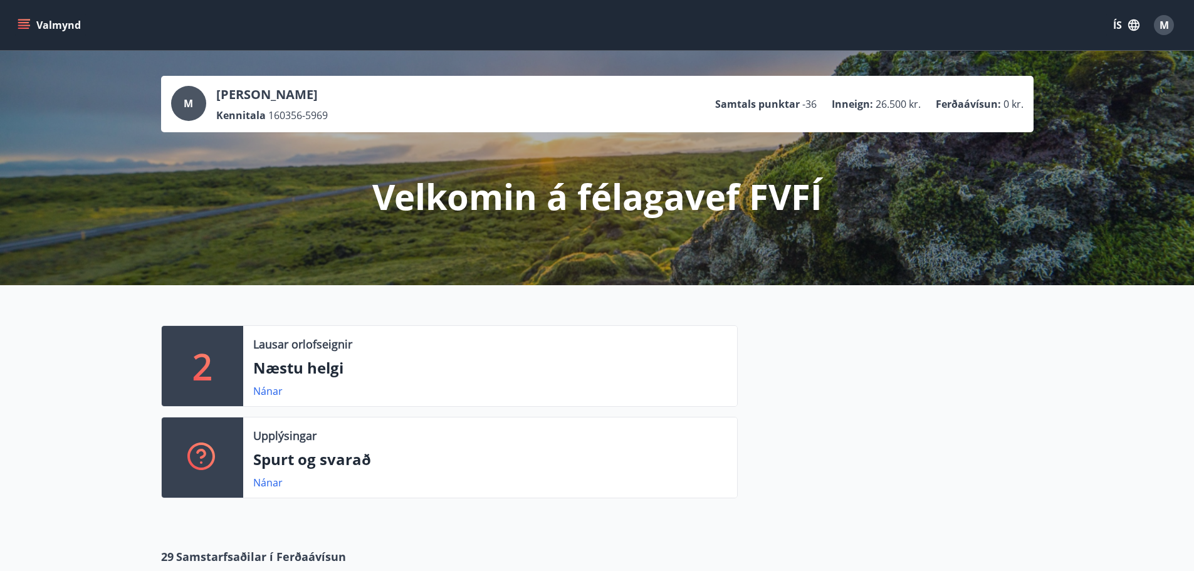
click at [28, 22] on icon "menu" at bounding box center [23, 22] width 11 height 1
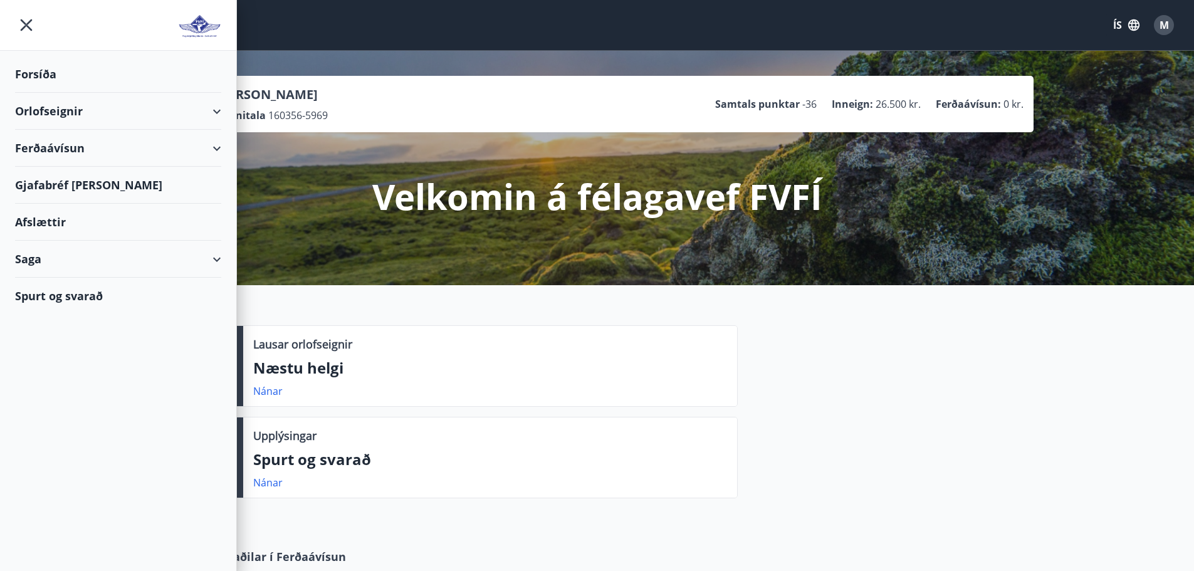
click at [216, 110] on div "Orlofseignir" at bounding box center [118, 111] width 206 height 37
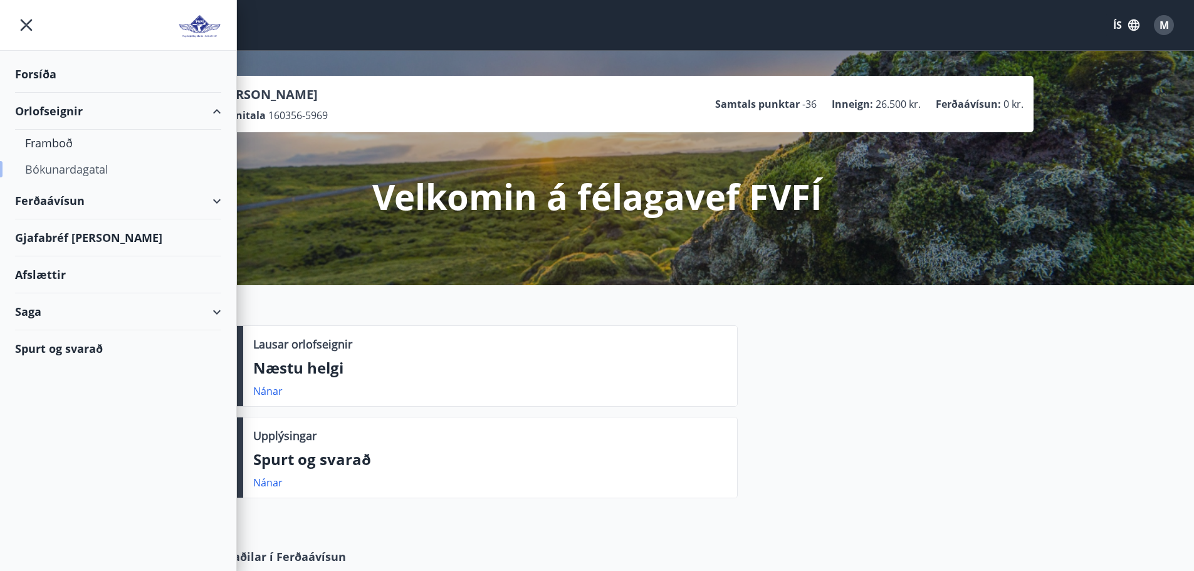
click at [81, 166] on div "Bókunardagatal" at bounding box center [118, 169] width 186 height 26
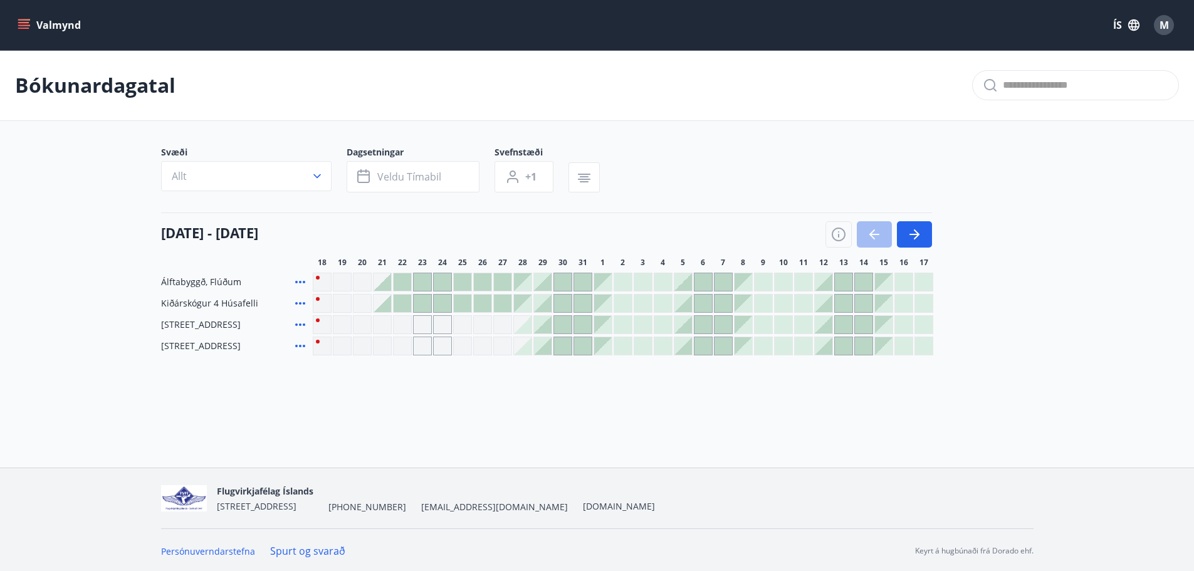
click at [524, 329] on div at bounding box center [523, 325] width 18 height 18
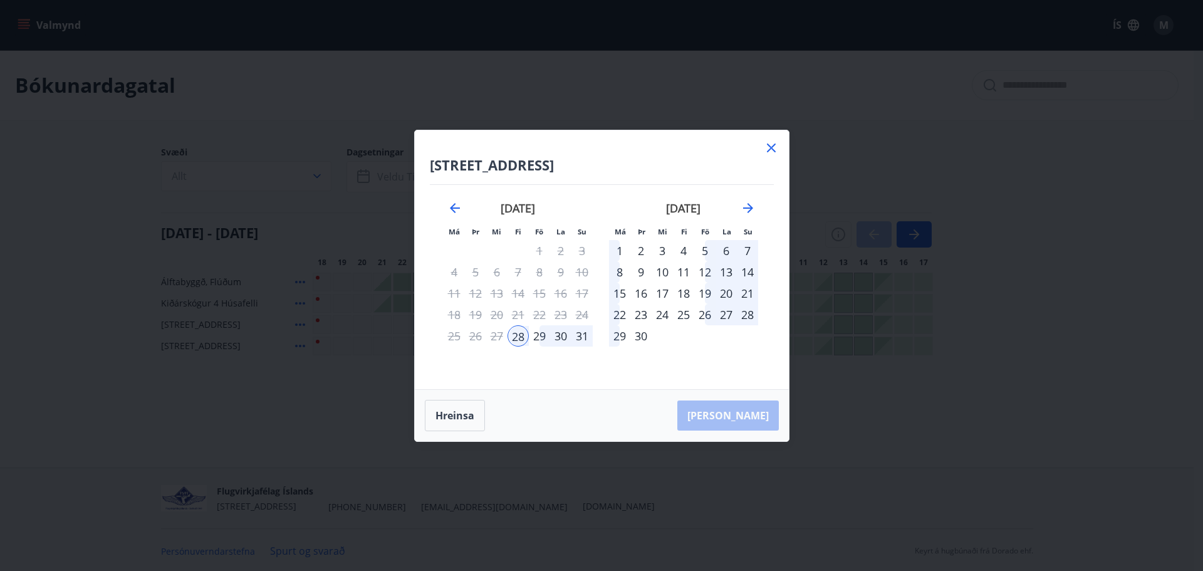
click at [619, 251] on div "1" at bounding box center [619, 250] width 21 height 21
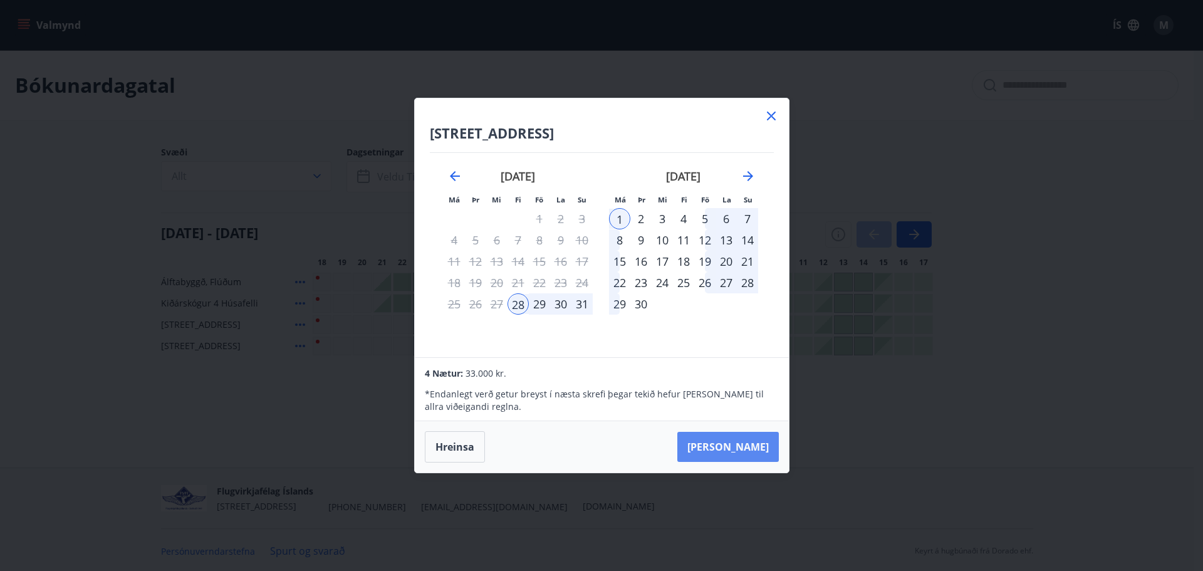
click at [746, 444] on button "Taka Frá" at bounding box center [729, 447] width 102 height 30
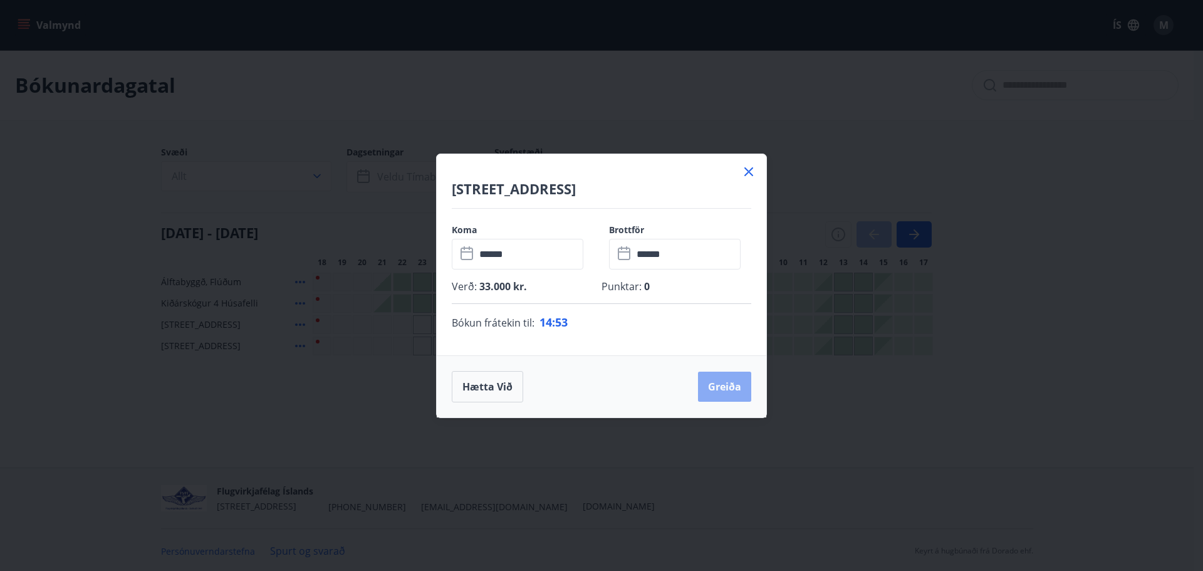
click at [725, 385] on button "Greiða" at bounding box center [724, 387] width 53 height 30
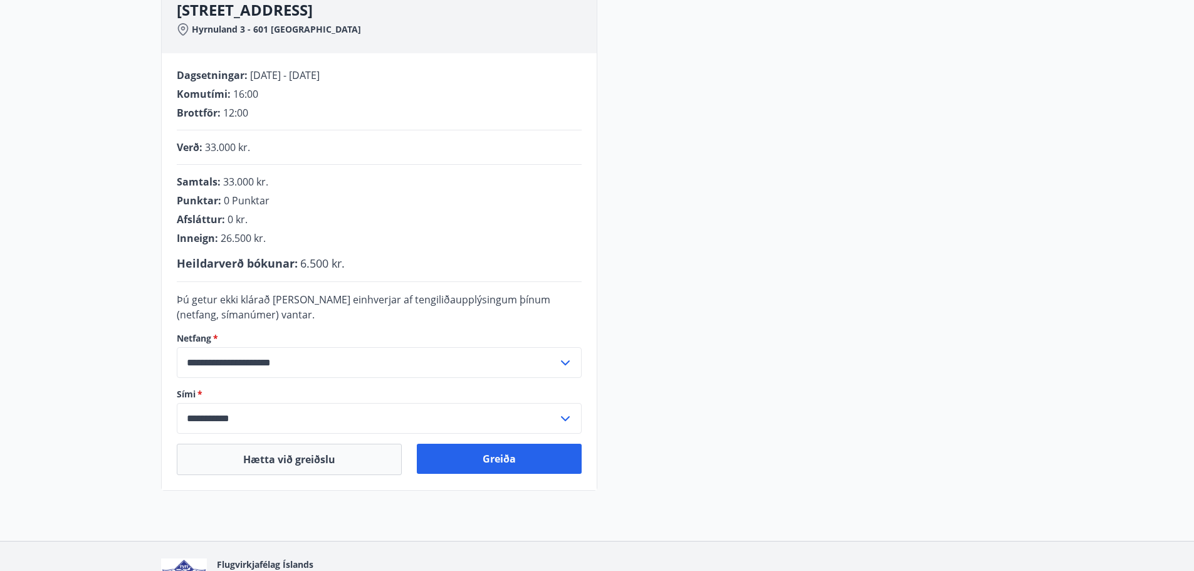
scroll to position [251, 0]
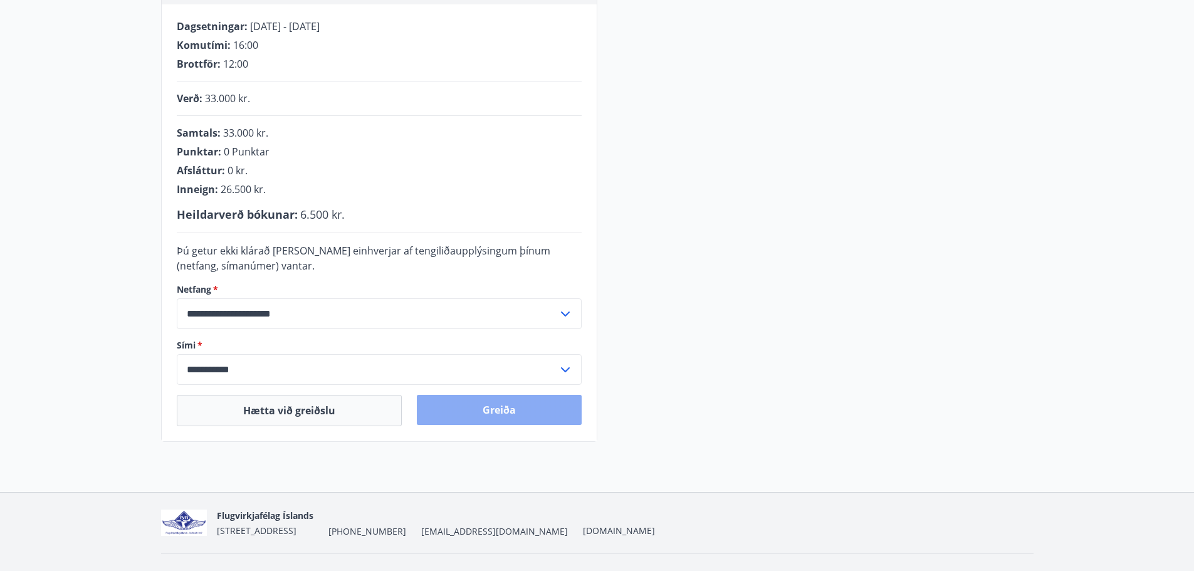
click at [509, 408] on button "Greiða" at bounding box center [499, 410] width 165 height 30
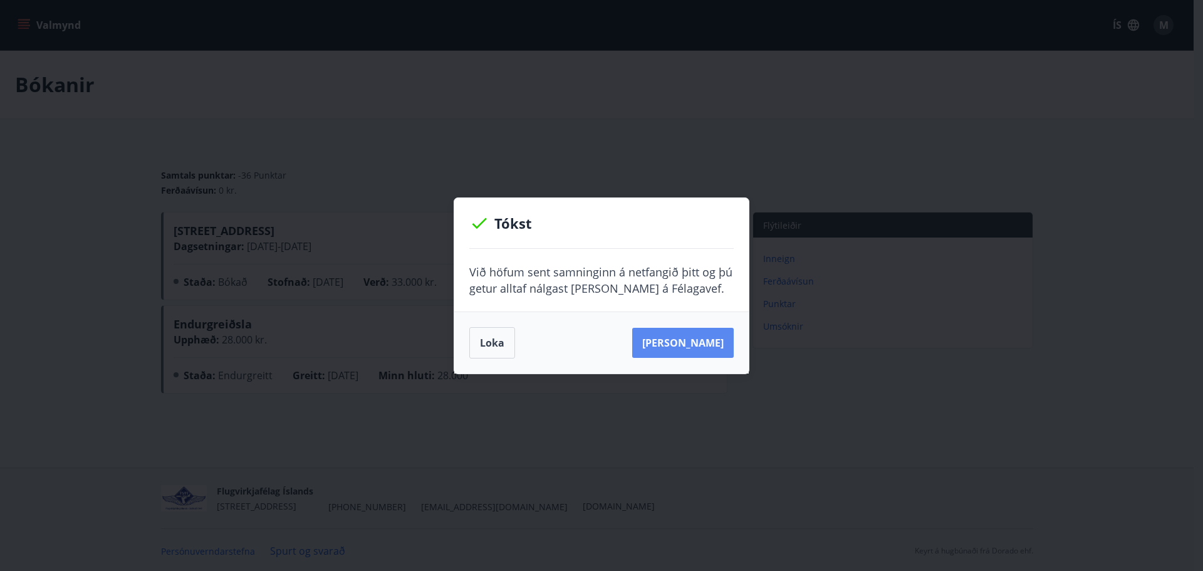
click at [695, 347] on button "[PERSON_NAME]" at bounding box center [683, 343] width 102 height 30
